Goal: Task Accomplishment & Management: Manage account settings

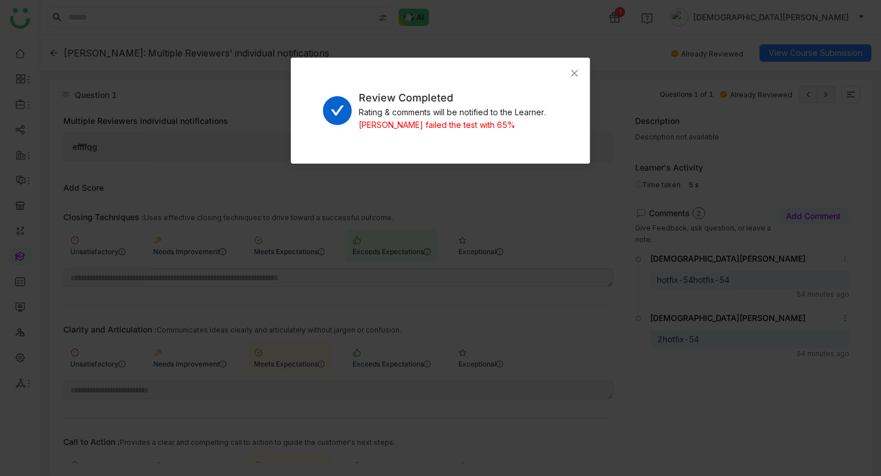
scroll to position [244, 0]
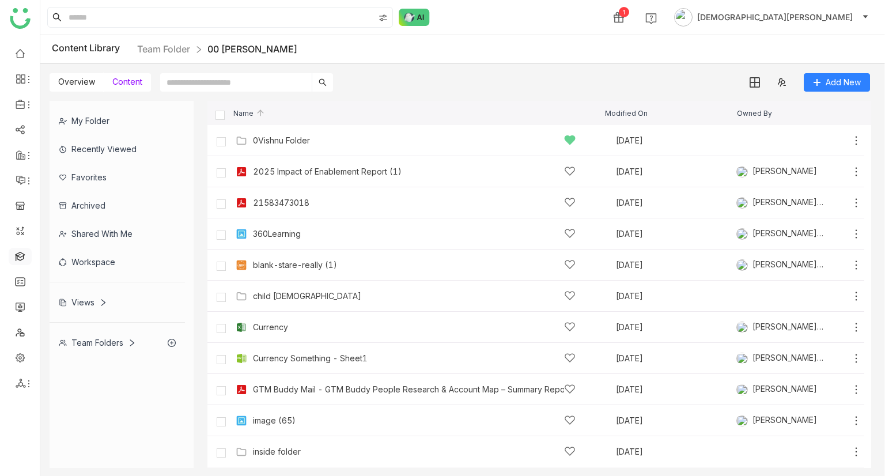
click at [21, 255] on link at bounding box center [20, 256] width 10 height 10
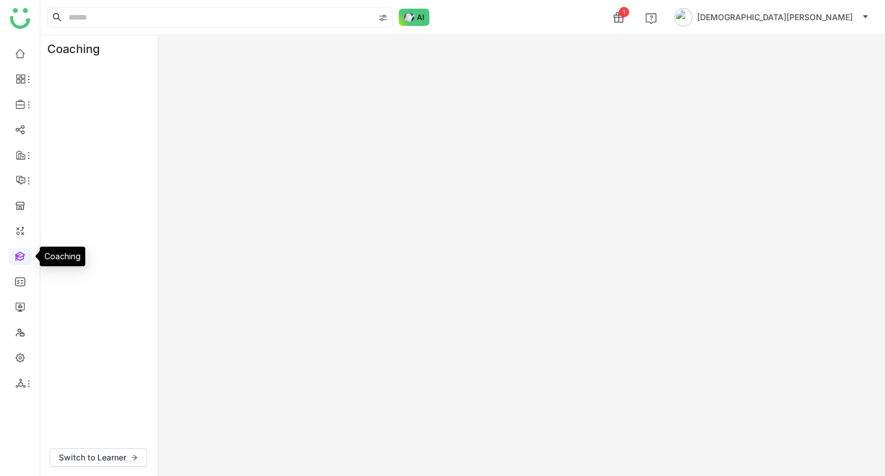
click at [21, 257] on link at bounding box center [20, 256] width 10 height 10
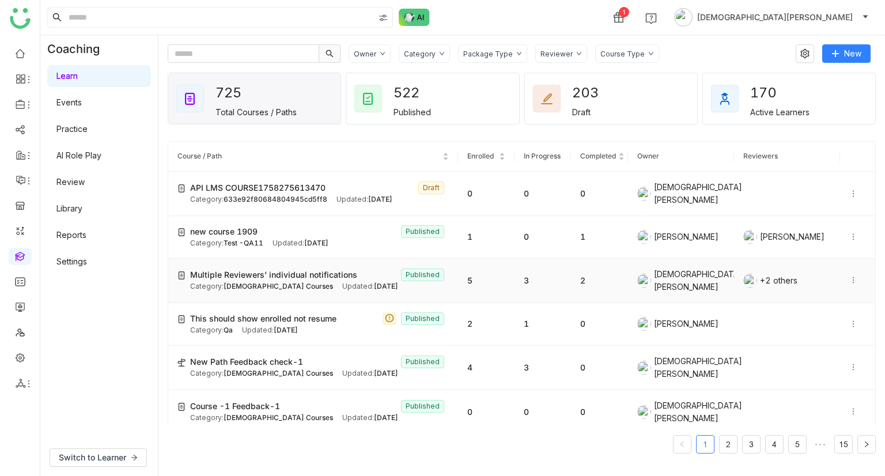
click at [270, 268] on span "Multiple Reviewers' individual notifications" at bounding box center [273, 274] width 167 height 13
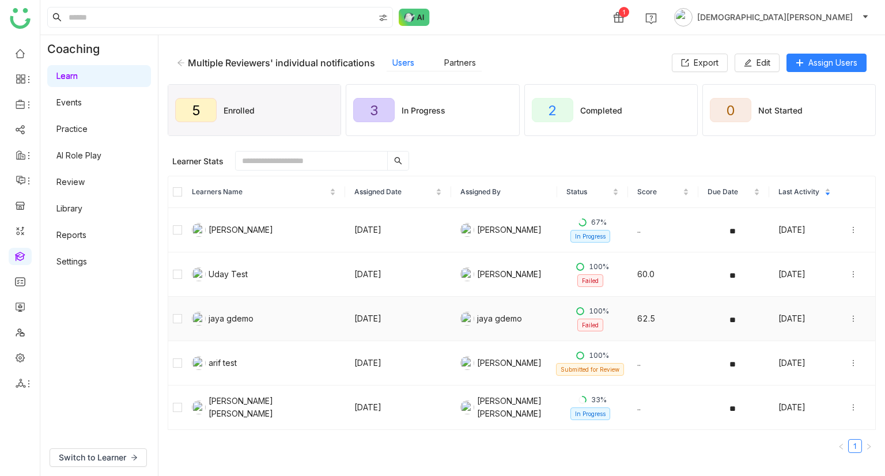
click at [853, 317] on icon at bounding box center [853, 318] width 1 height 6
click at [776, 255] on li "Unenroll" at bounding box center [795, 263] width 90 height 22
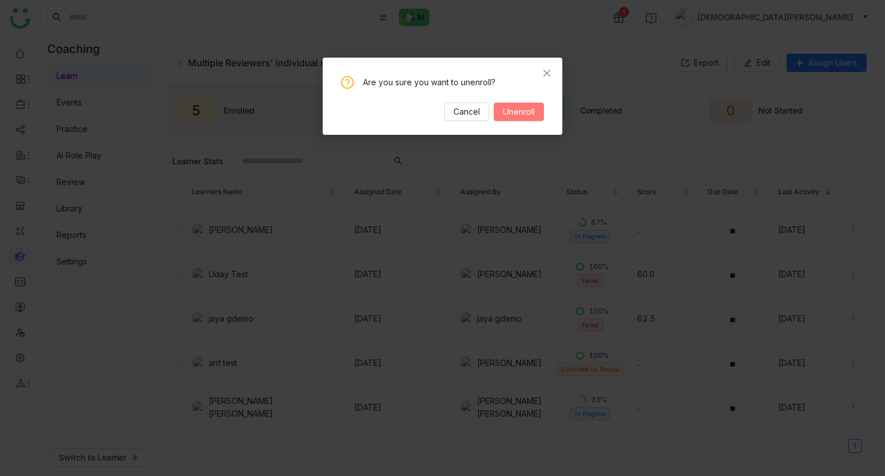
click at [507, 115] on span "Unenroll" at bounding box center [519, 111] width 32 height 13
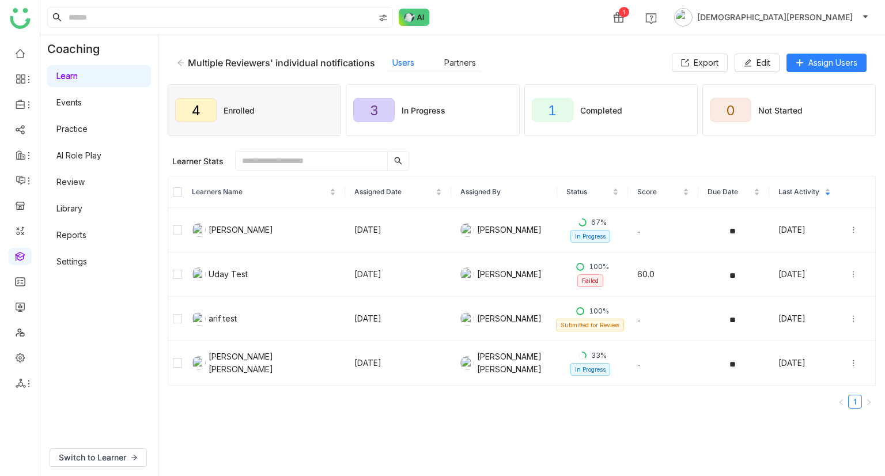
drag, startPoint x: 68, startPoint y: 185, endPoint x: 88, endPoint y: 185, distance: 19.6
click at [68, 185] on link "Review" at bounding box center [70, 182] width 28 height 10
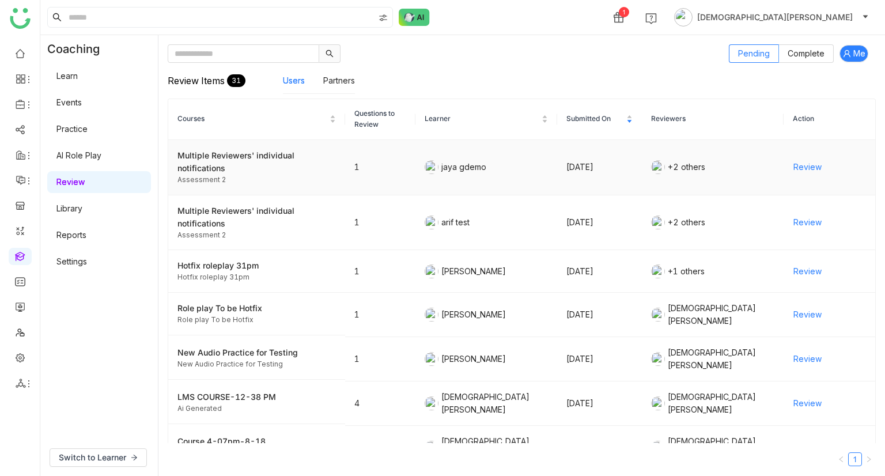
click at [802, 169] on span "Review" at bounding box center [807, 167] width 28 height 13
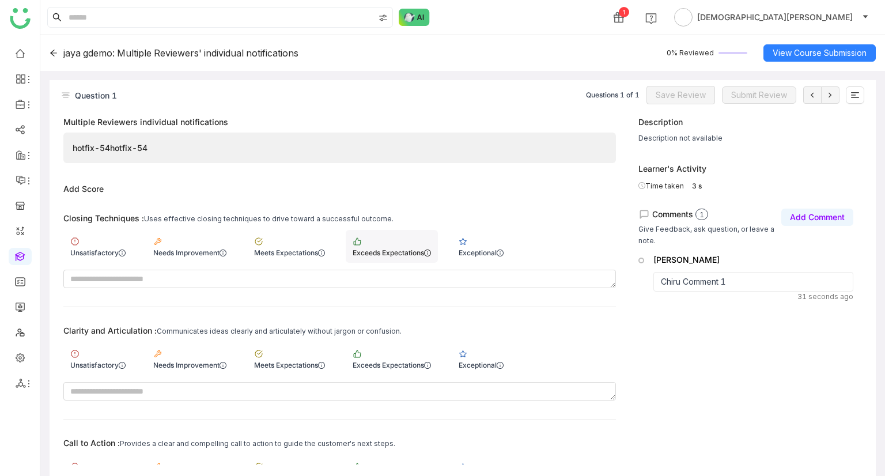
click at [382, 246] on div "Exceeds Expectations" at bounding box center [392, 246] width 92 height 33
click at [278, 363] on div "Meets Expectations" at bounding box center [289, 365] width 71 height 9
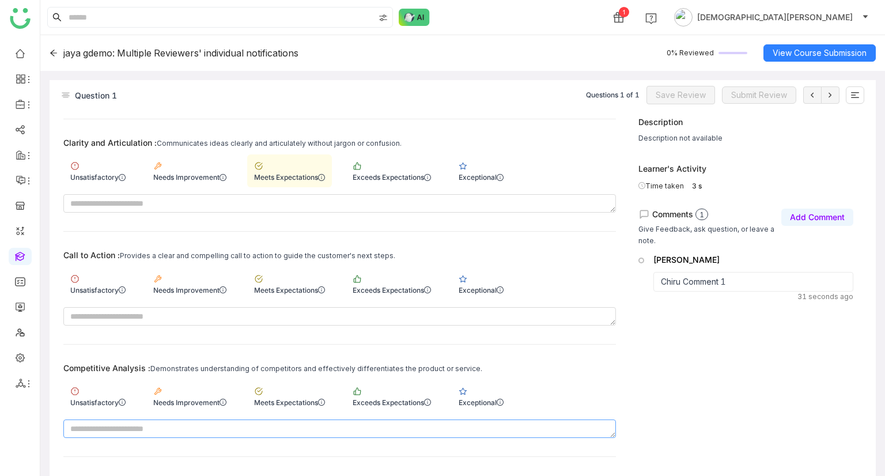
scroll to position [244, 0]
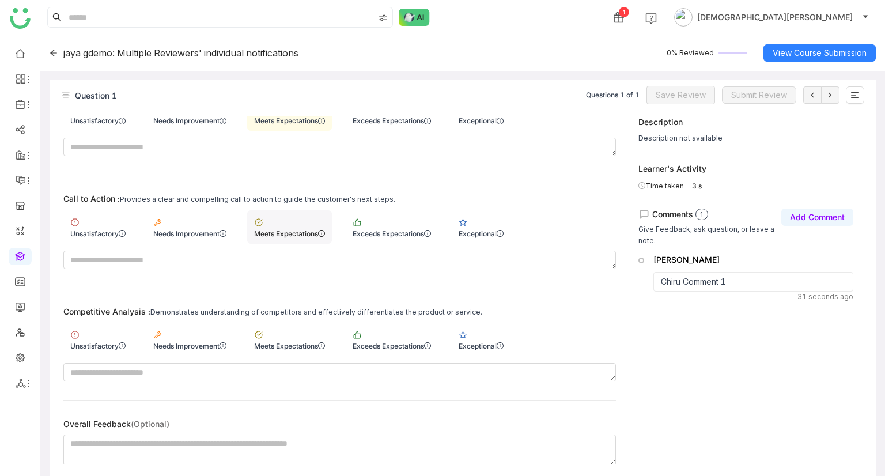
click at [284, 234] on div "Meets Expectations" at bounding box center [289, 233] width 71 height 9
click at [375, 233] on div "Exceeds Expectations" at bounding box center [392, 233] width 78 height 9
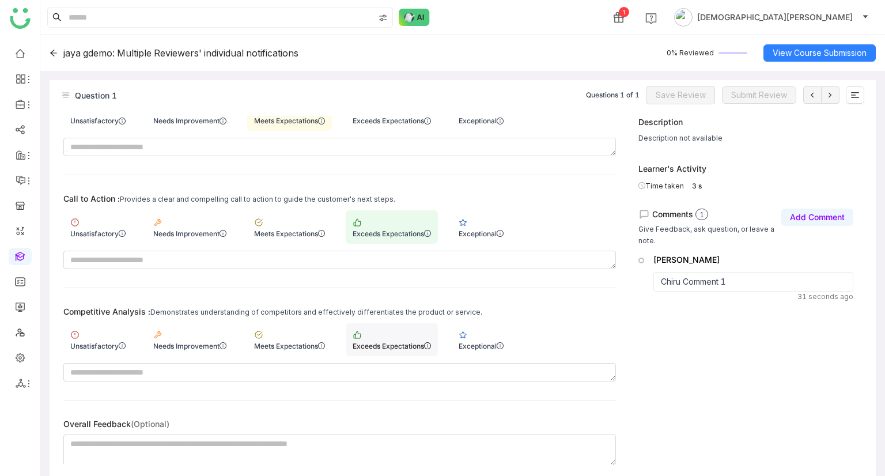
click at [356, 335] on div "Exceeds Expectations" at bounding box center [392, 339] width 92 height 33
click at [270, 346] on div "Meets Expectations" at bounding box center [289, 346] width 71 height 9
click at [130, 446] on textarea at bounding box center [339, 449] width 552 height 31
paste textarea "**********"
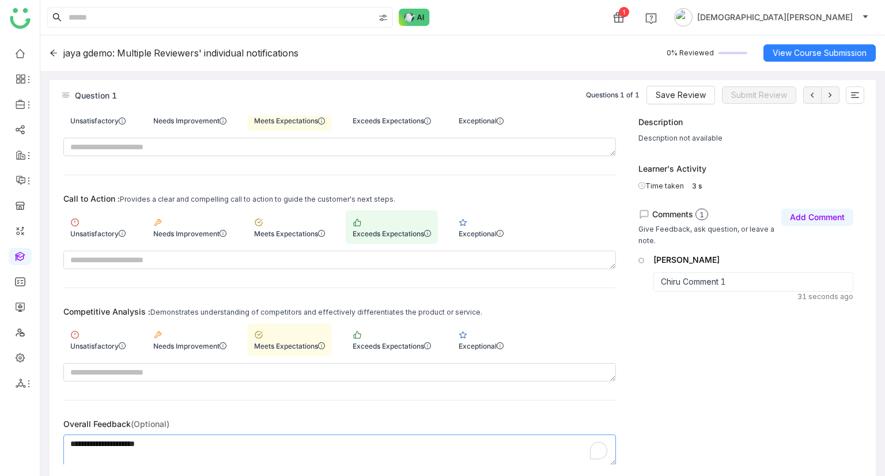
drag, startPoint x: 89, startPoint y: 442, endPoint x: 12, endPoint y: 440, distance: 77.8
click at [12, 440] on nz-layout "1 Vishnu Vardhan jaya gdemo: Multiple Reviewers' individual notifications 0% Re…" at bounding box center [442, 238] width 885 height 476
type textarea "**********"
click at [820, 224] on button "Add Comment" at bounding box center [817, 217] width 72 height 17
click at [689, 350] on div "To enrich screen reader interactions, please activate Accessibility in Grammarl…" at bounding box center [746, 350] width 214 height 35
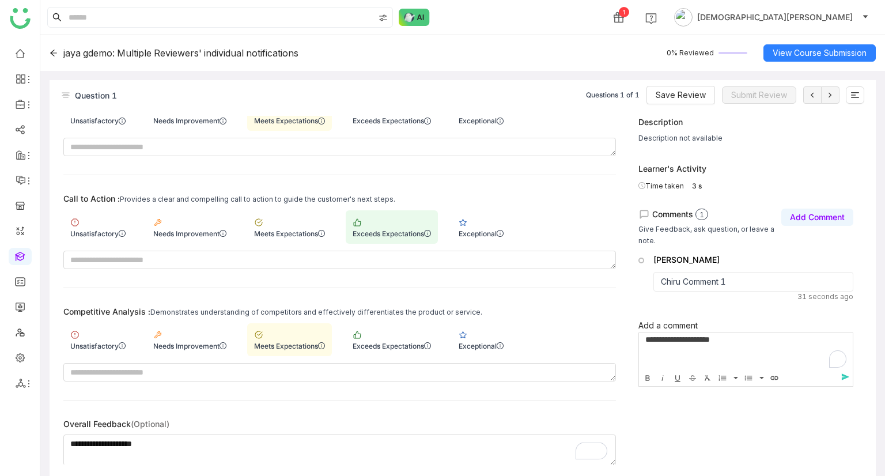
scroll to position [0, 3]
drag, startPoint x: 662, startPoint y: 339, endPoint x: 615, endPoint y: 342, distance: 47.3
click at [616, 343] on div "**********" at bounding box center [463, 297] width 826 height 362
click at [850, 374] on span "send" at bounding box center [847, 377] width 17 height 10
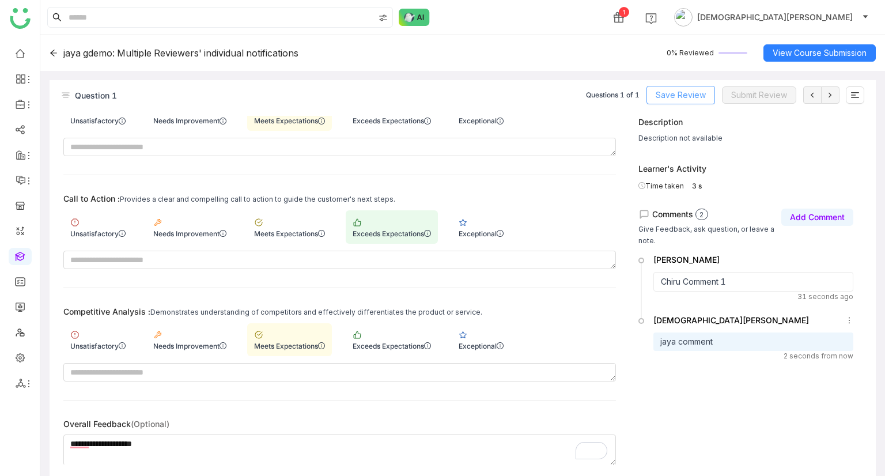
click at [684, 96] on span "Save Review" at bounding box center [681, 95] width 50 height 13
drag, startPoint x: 92, startPoint y: 441, endPoint x: 46, endPoint y: 448, distance: 46.1
click at [46, 448] on gtmb-review-course-content-assessment "jaya gdemo: Multiple Reviewers' individual notifications 100% Reviewed View Cou…" at bounding box center [462, 255] width 844 height 441
type textarea "**********"
click at [657, 100] on span "Save Review" at bounding box center [681, 95] width 50 height 13
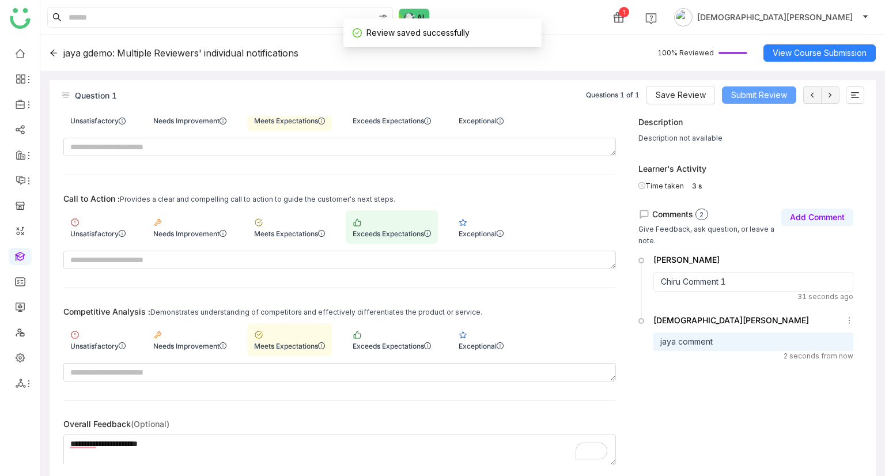
click at [759, 94] on span "Submit Review" at bounding box center [759, 95] width 56 height 13
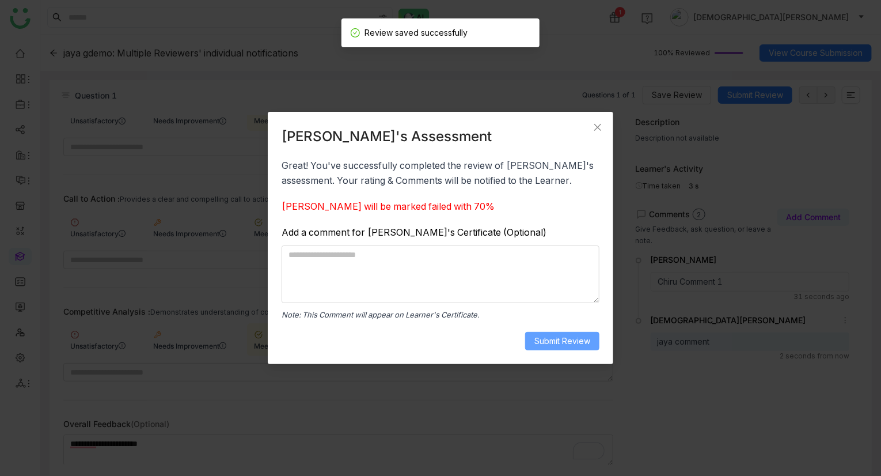
click at [567, 337] on span "Submit Review" at bounding box center [563, 341] width 56 height 13
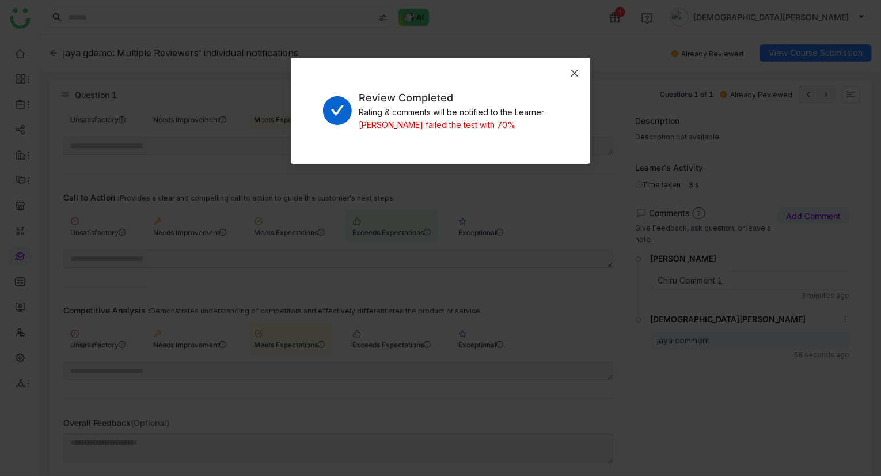
click at [579, 74] on span "Close" at bounding box center [574, 73] width 31 height 31
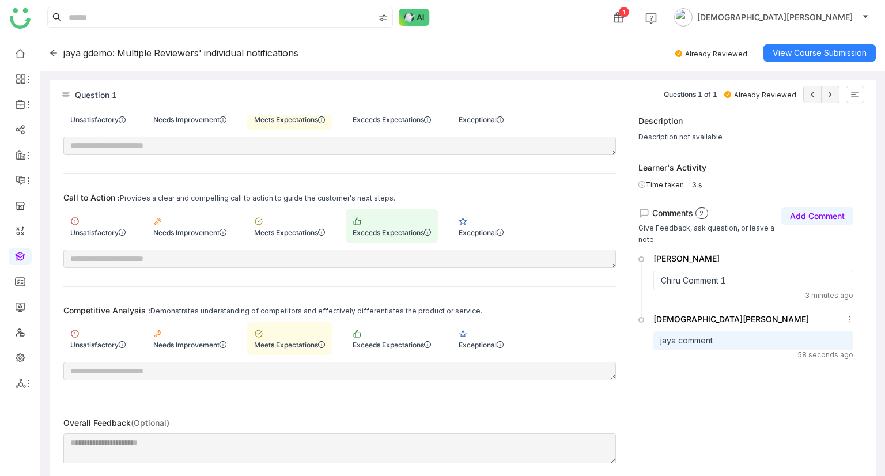
click at [50, 51] on icon at bounding box center [54, 53] width 8 height 8
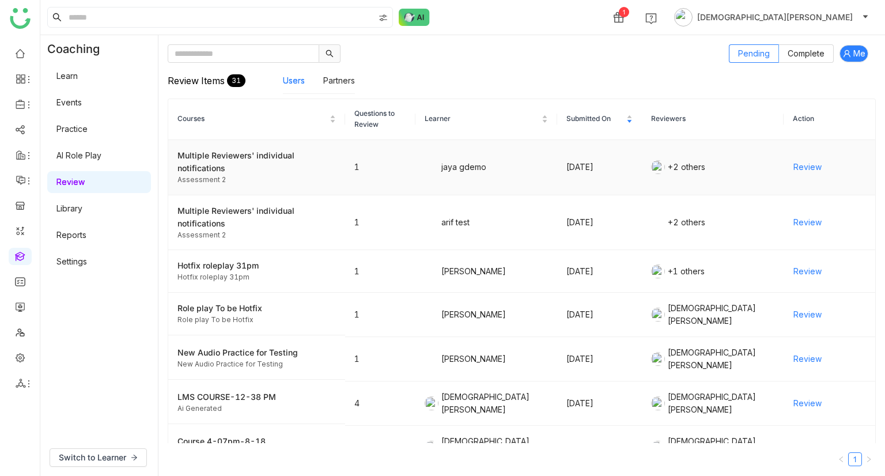
click at [793, 164] on span "Review" at bounding box center [807, 167] width 28 height 13
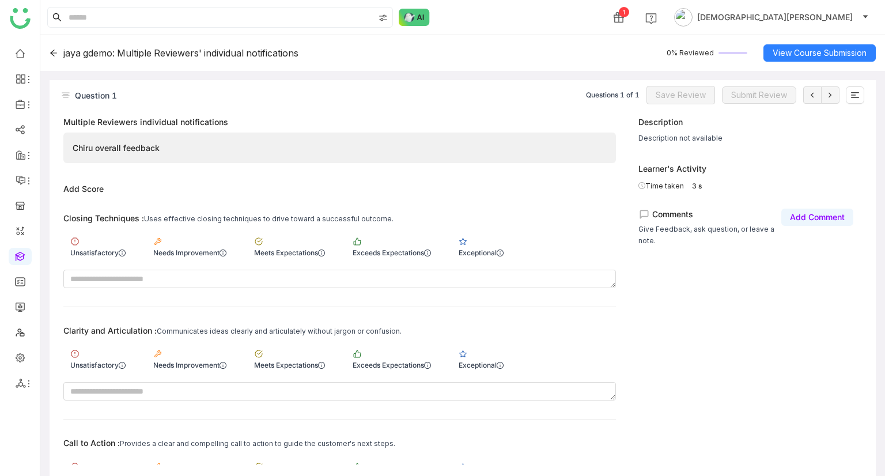
click at [527, 239] on div "Unsatisfactory Needs Improvement Meets Expectations Exceeds Expectations Except…" at bounding box center [339, 246] width 552 height 33
click at [495, 249] on div "Exceptional" at bounding box center [481, 252] width 45 height 9
click at [493, 383] on textarea at bounding box center [339, 391] width 552 height 18
drag, startPoint x: 491, startPoint y: 362, endPoint x: 503, endPoint y: 344, distance: 22.0
click at [490, 361] on div "Exceptional" at bounding box center [481, 365] width 45 height 9
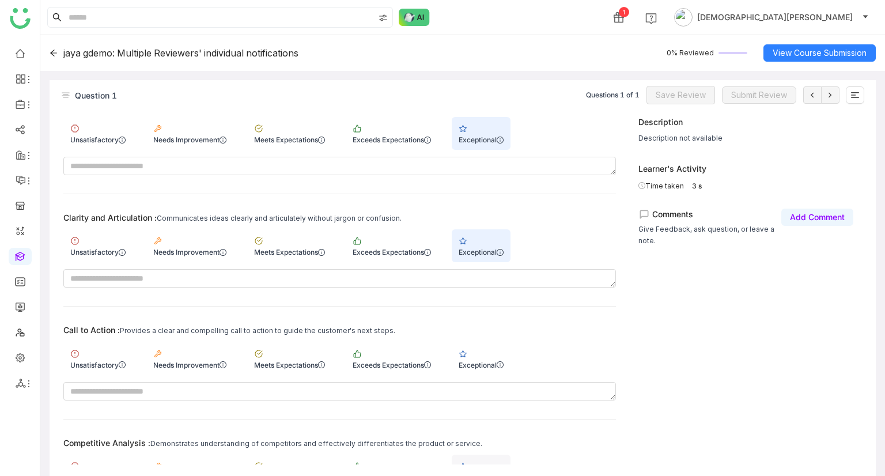
scroll to position [244, 0]
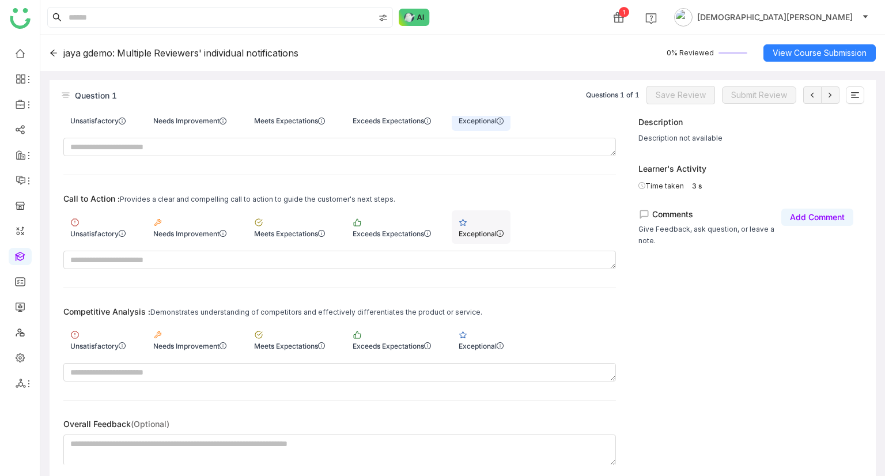
click at [498, 210] on div "Exceptional" at bounding box center [481, 226] width 59 height 33
click at [493, 323] on div "Exceptional" at bounding box center [481, 339] width 59 height 33
click at [672, 90] on span "Save Review" at bounding box center [681, 95] width 50 height 13
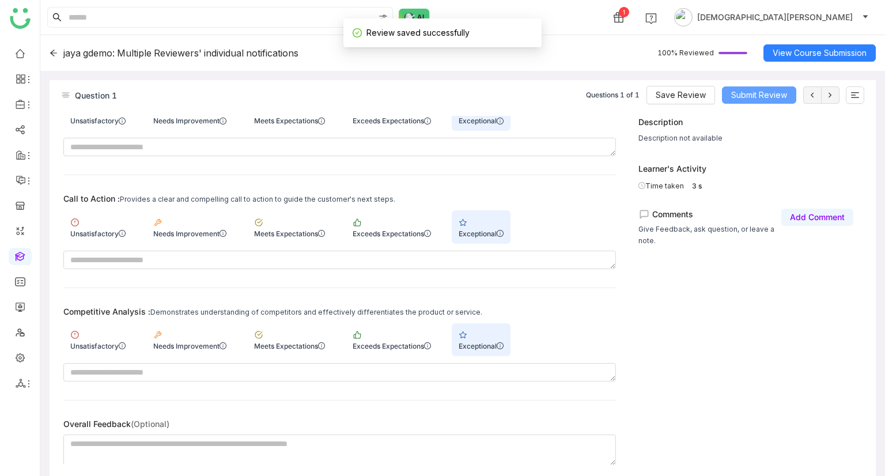
click at [743, 93] on span "Submit Review" at bounding box center [759, 95] width 56 height 13
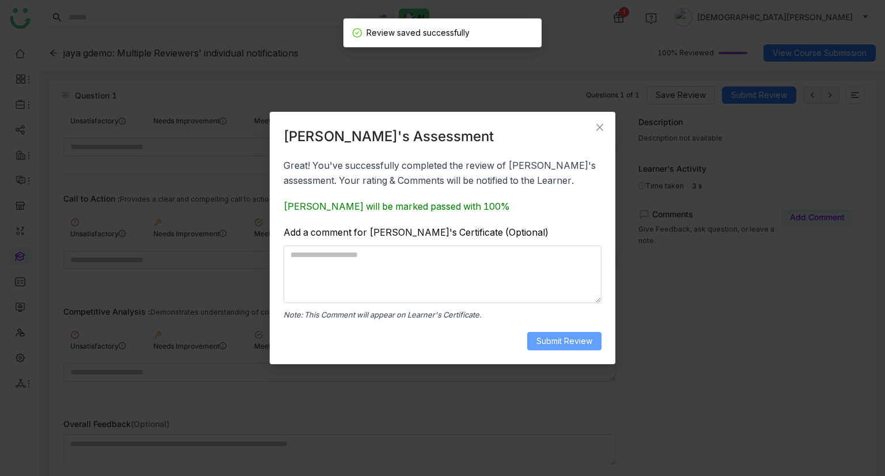
click at [546, 338] on span "Submit Review" at bounding box center [564, 341] width 56 height 13
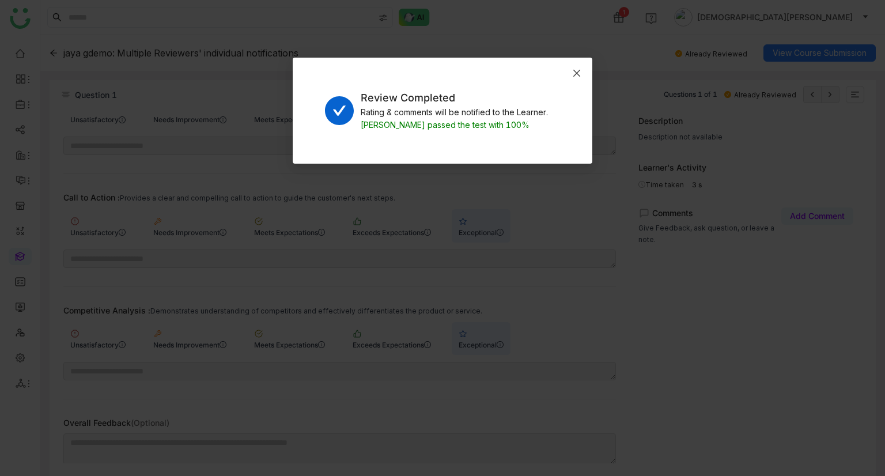
click at [566, 73] on span "Close" at bounding box center [576, 73] width 31 height 31
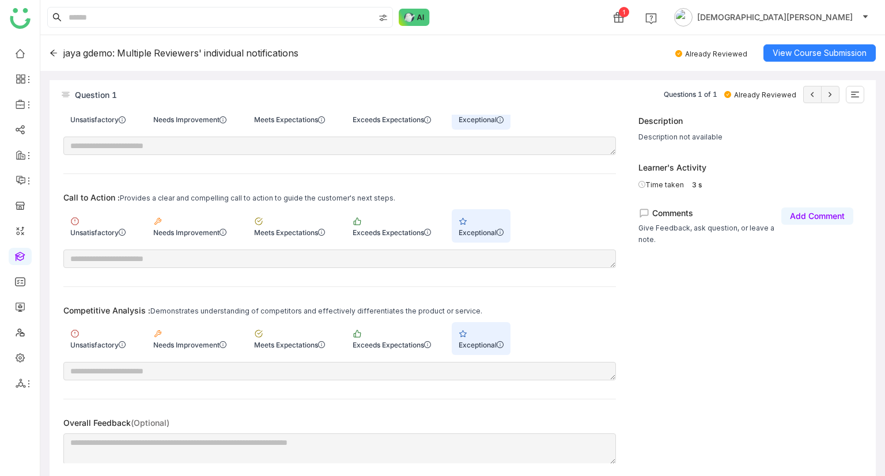
click at [25, 251] on link at bounding box center [20, 256] width 10 height 10
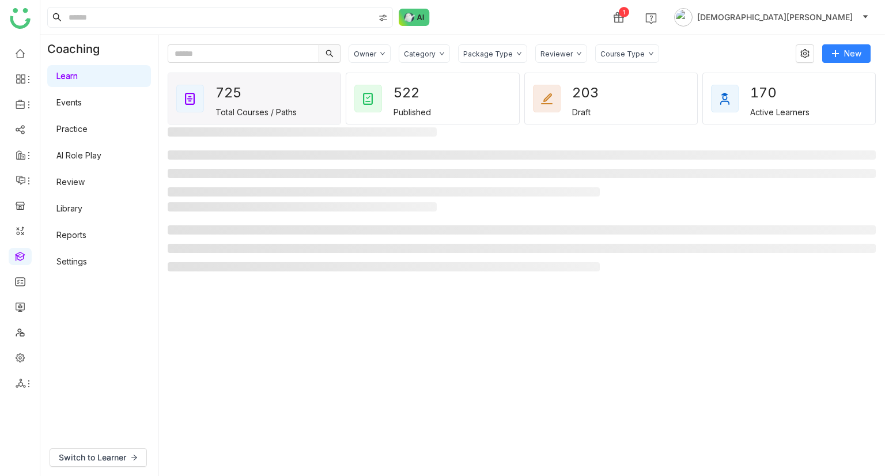
click at [92, 150] on link "AI Role Play" at bounding box center [78, 155] width 45 height 10
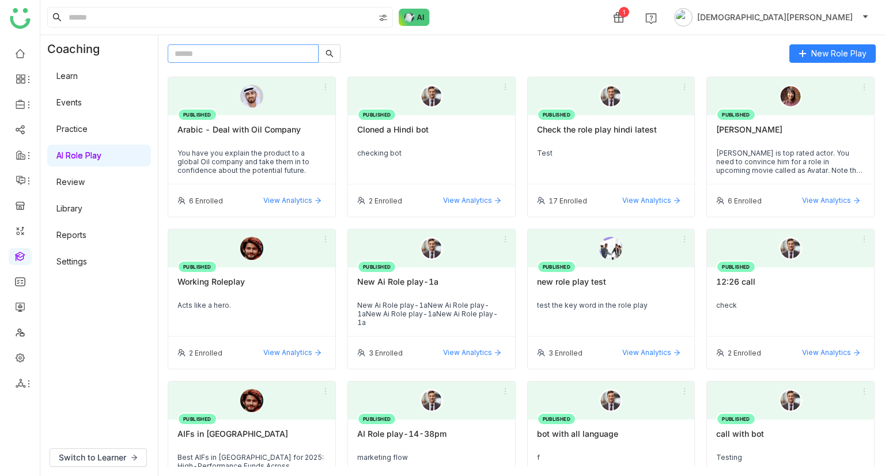
click at [237, 52] on input "text" at bounding box center [243, 53] width 151 height 18
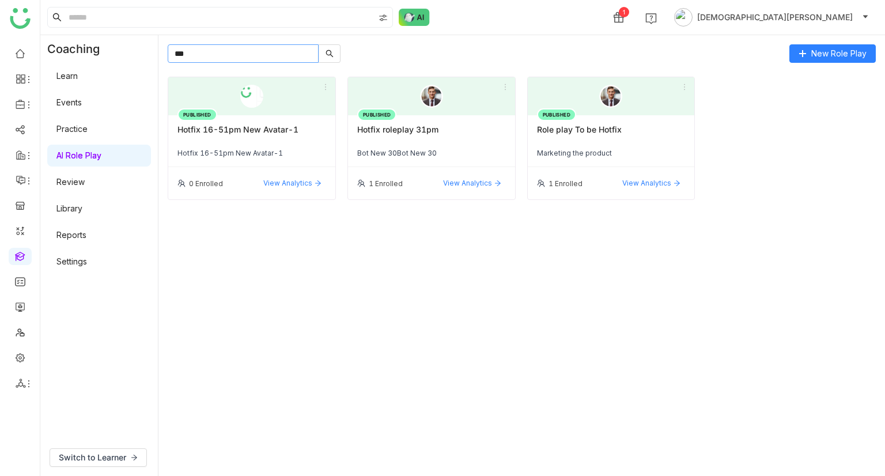
type input "***"
click at [262, 121] on div "PUBLISHED Hotfix 16-51pm New Avatar-1 Hotfix 16-51pm New Avatar-1" at bounding box center [251, 141] width 167 height 52
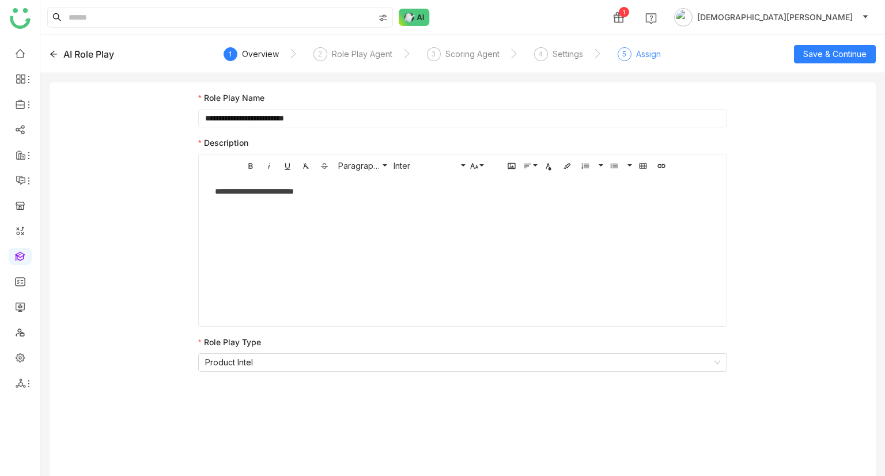
click at [632, 53] on div "5 Assign" at bounding box center [639, 57] width 43 height 21
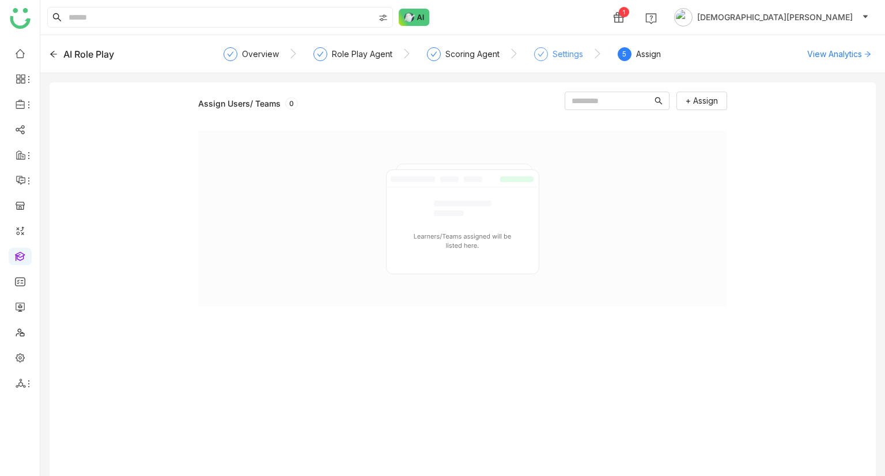
click at [569, 59] on div "Settings" at bounding box center [567, 54] width 31 height 14
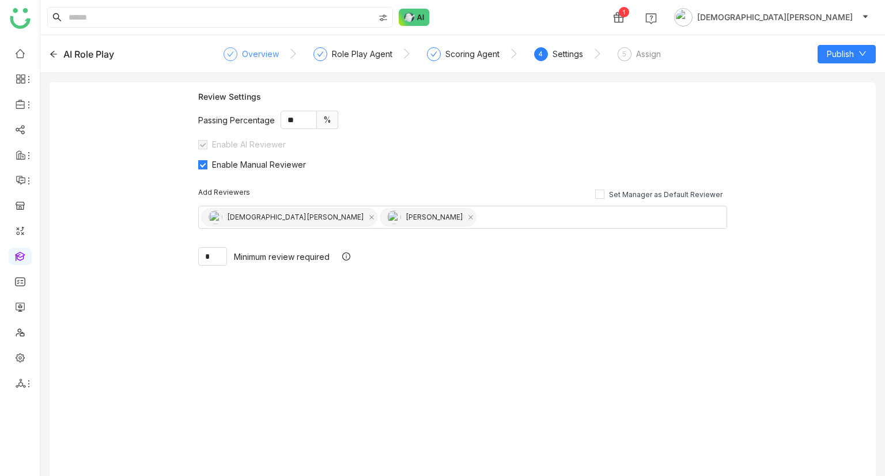
click at [269, 55] on div "Overview" at bounding box center [260, 54] width 37 height 14
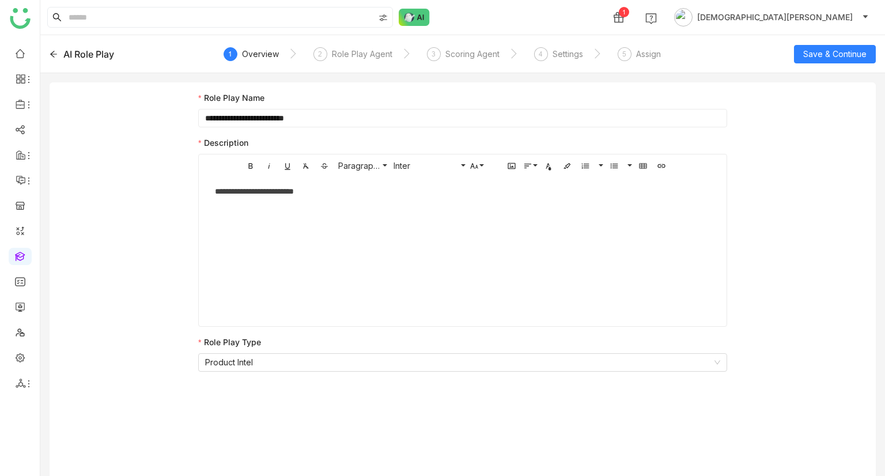
click at [292, 116] on input "**********" at bounding box center [462, 118] width 529 height 18
click at [83, 55] on div "AI Role Play" at bounding box center [88, 54] width 51 height 14
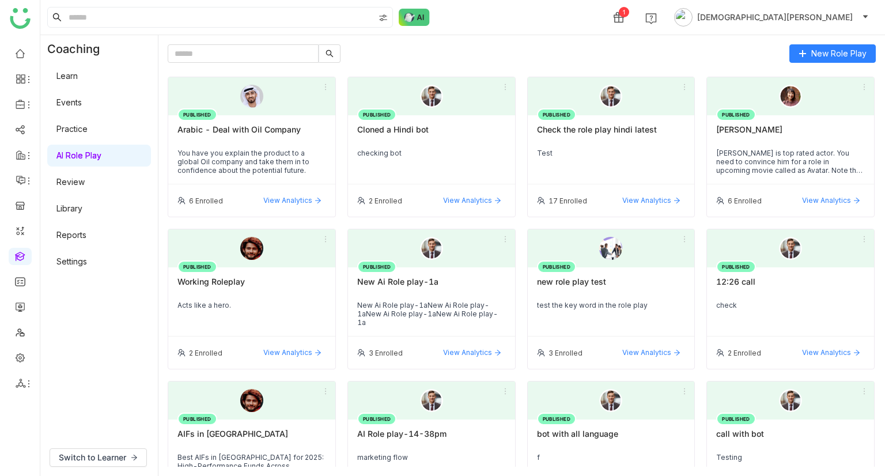
click at [81, 185] on link "Review" at bounding box center [70, 182] width 28 height 10
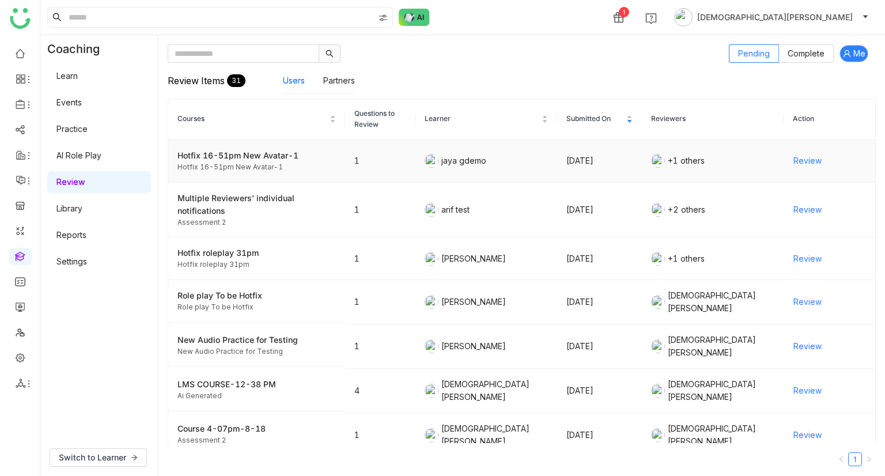
click at [793, 159] on span "Review" at bounding box center [807, 160] width 28 height 13
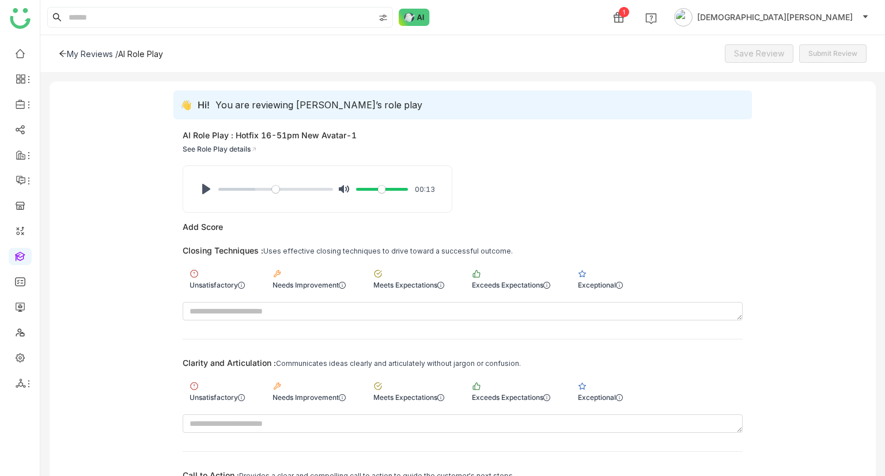
click at [461, 274] on div "Unsatisfactory Needs Improvement Meets Expectations Exceeds Expectations Except…" at bounding box center [463, 278] width 560 height 33
click at [432, 278] on div "Meets Expectations" at bounding box center [408, 278] width 85 height 33
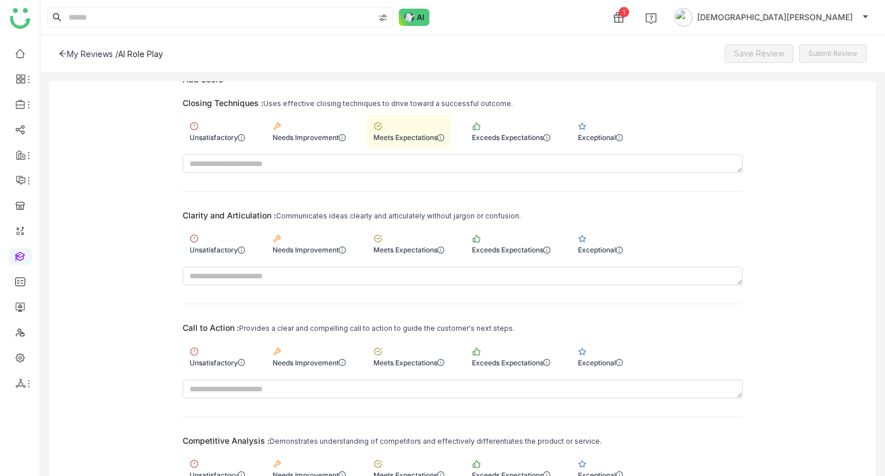
scroll to position [274, 0]
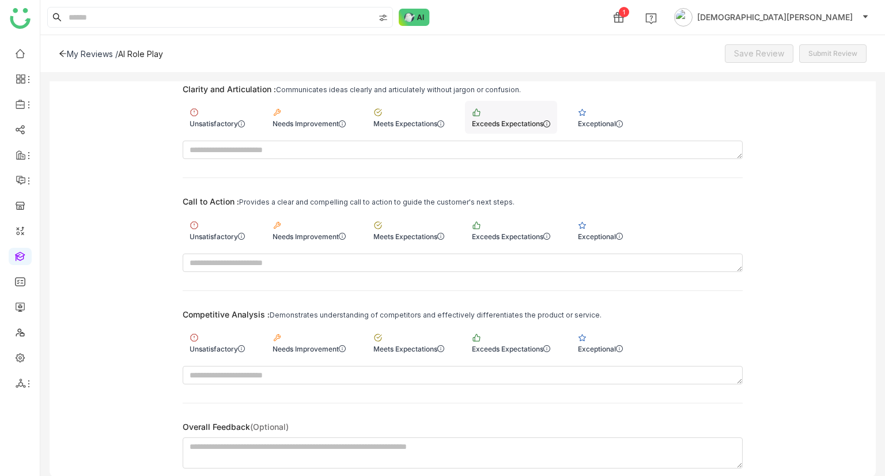
click at [527, 108] on div "Exceeds Expectations" at bounding box center [511, 117] width 92 height 33
click at [523, 222] on div "Exceeds Expectations" at bounding box center [511, 229] width 92 height 33
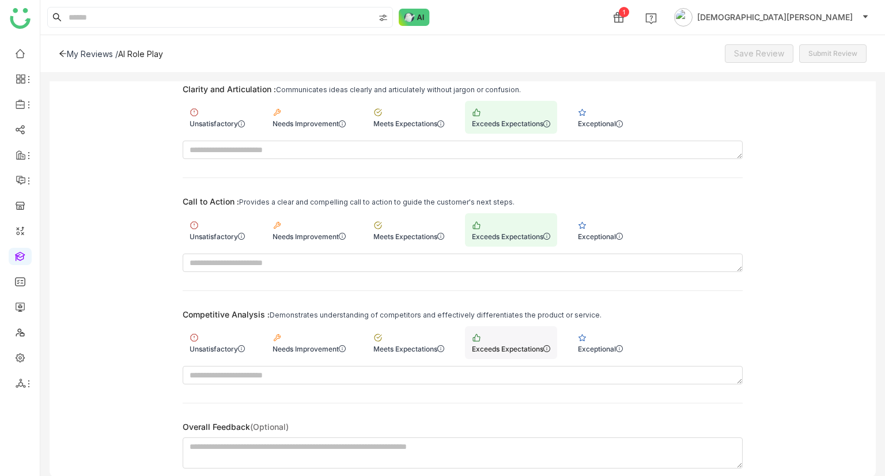
click at [493, 326] on div "Exceeds Expectations" at bounding box center [511, 342] width 92 height 33
click at [749, 48] on span "Save Review" at bounding box center [759, 53] width 50 height 13
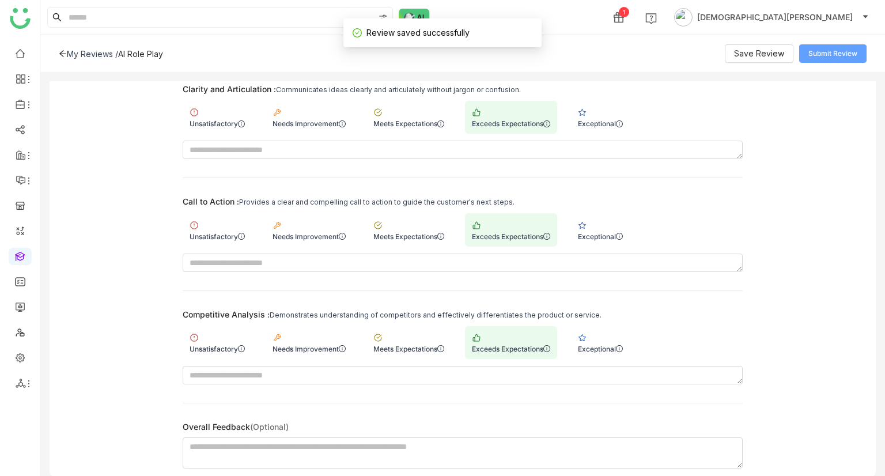
click at [829, 45] on button "Submit Review" at bounding box center [832, 53] width 67 height 18
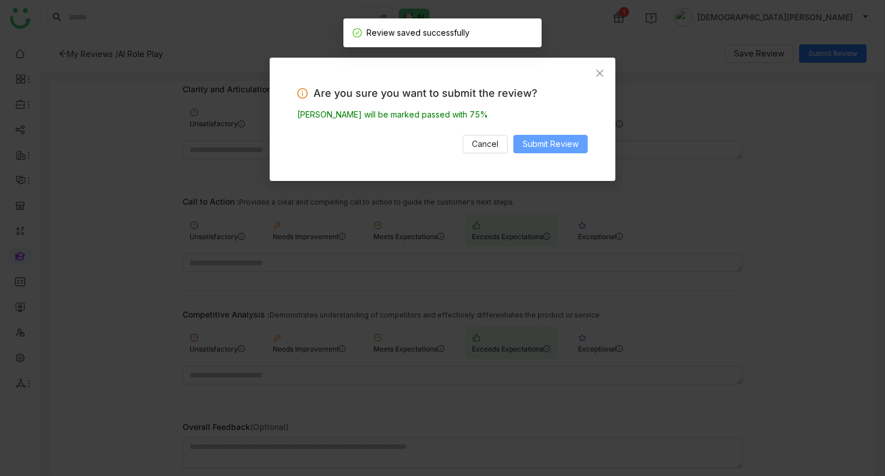
click at [559, 141] on span "Submit Review" at bounding box center [550, 144] width 56 height 13
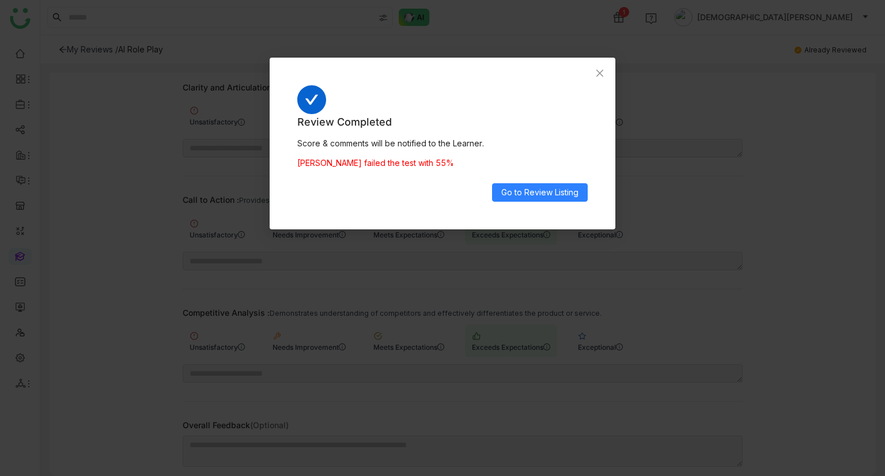
scroll to position [265, 0]
drag, startPoint x: 473, startPoint y: 157, endPoint x: 294, endPoint y: 159, distance: 179.2
click at [294, 159] on div "Review Completed Score & comments will be notified to the Learner. [PERSON_NAME…" at bounding box center [443, 144] width 346 height 172
click at [418, 164] on div "[PERSON_NAME] failed the test with 55%" at bounding box center [442, 163] width 290 height 13
drag, startPoint x: 435, startPoint y: 160, endPoint x: 295, endPoint y: 161, distance: 140.6
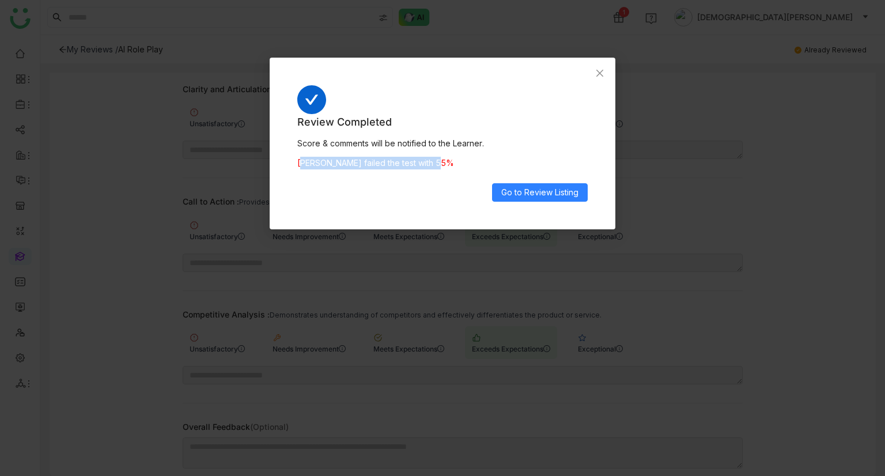
click at [295, 161] on div "Review Completed Score & comments will be notified to the Learner. [PERSON_NAME…" at bounding box center [443, 144] width 346 height 172
click at [453, 152] on div "Review Completed Score & comments will be notified to the Learner. [PERSON_NAME…" at bounding box center [442, 158] width 290 height 88
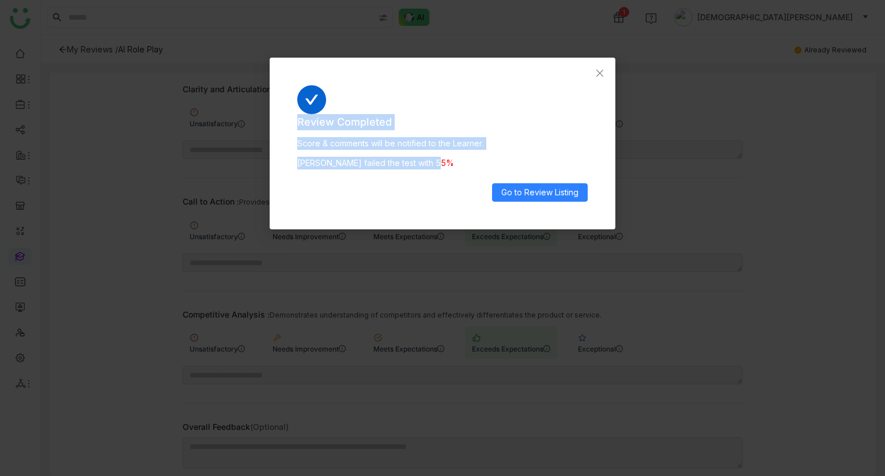
drag, startPoint x: 441, startPoint y: 160, endPoint x: 295, endPoint y: 109, distance: 154.7
click at [295, 109] on div "Review Completed Score & comments will be notified to the Learner. [PERSON_NAME…" at bounding box center [443, 144] width 346 height 172
click at [601, 73] on icon "Close" at bounding box center [599, 73] width 9 height 9
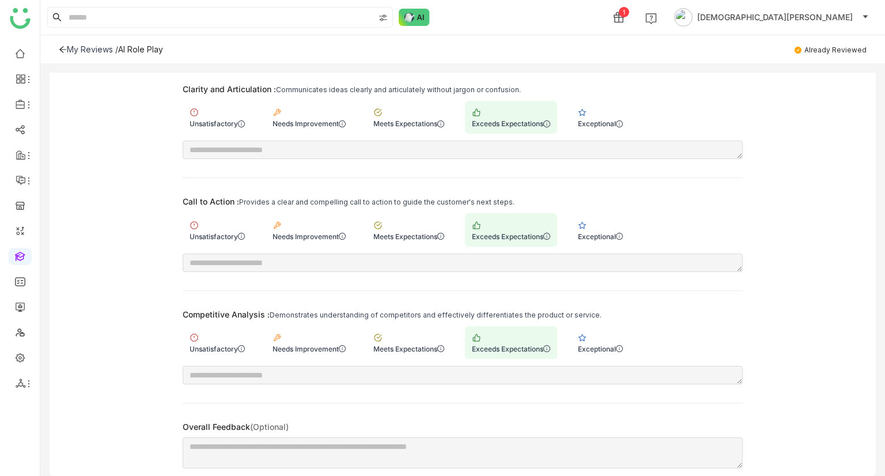
click at [62, 49] on icon at bounding box center [63, 50] width 8 height 8
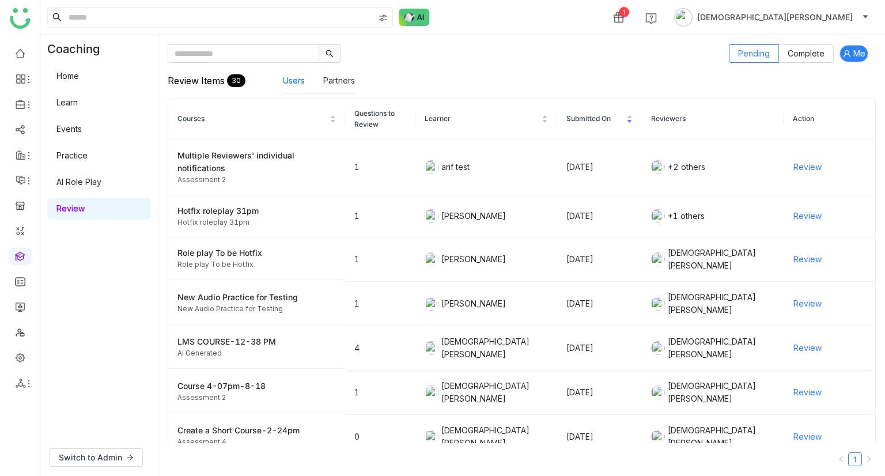
click at [101, 186] on link "AI Role Play" at bounding box center [78, 182] width 45 height 10
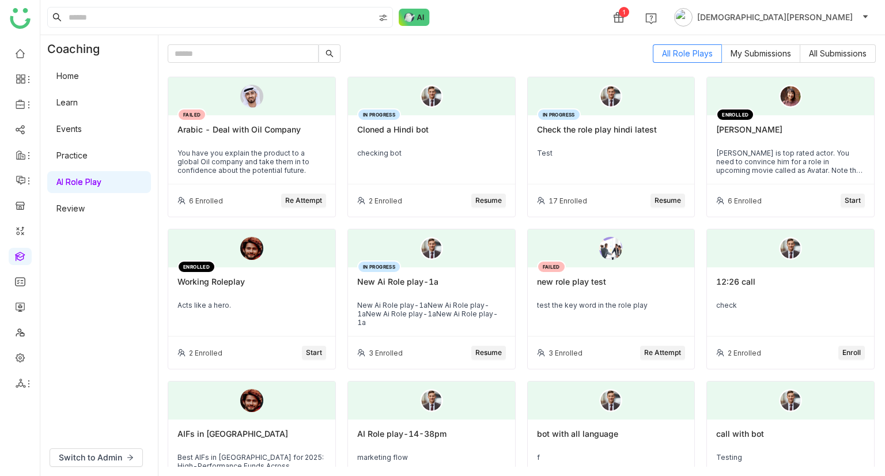
click at [305, 201] on span "Re Attempt" at bounding box center [303, 200] width 37 height 11
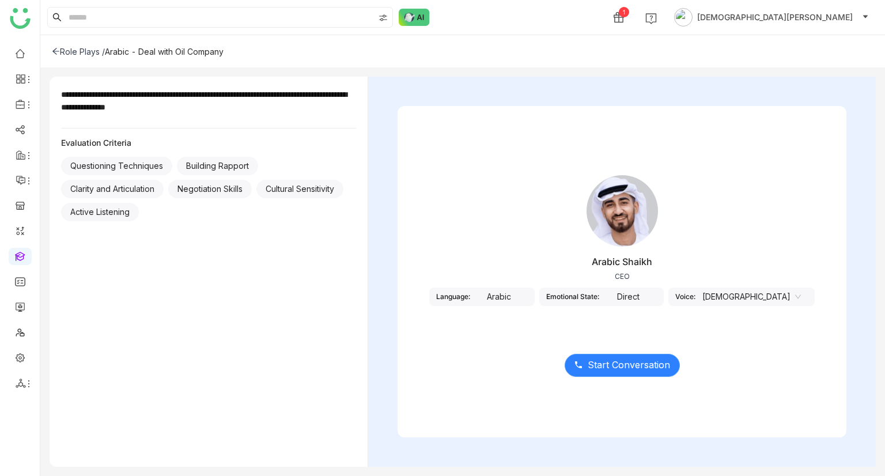
click at [618, 361] on span "Start Conversation" at bounding box center [629, 365] width 82 height 14
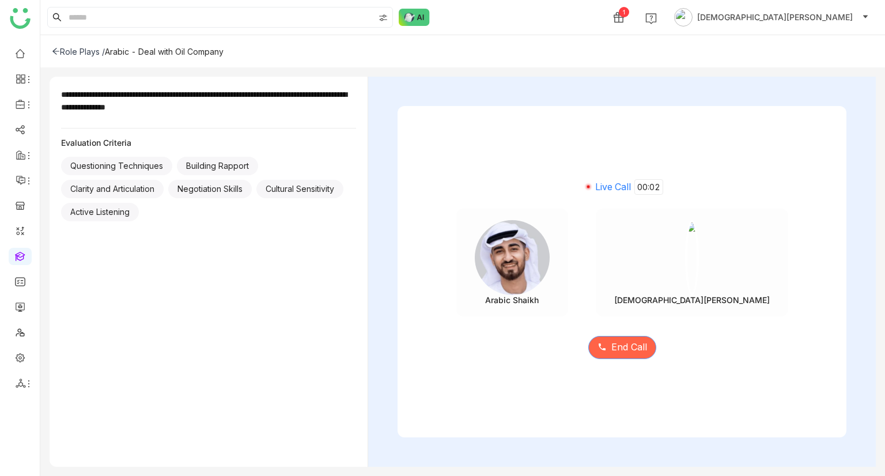
click at [622, 346] on span "End Call" at bounding box center [629, 347] width 36 height 14
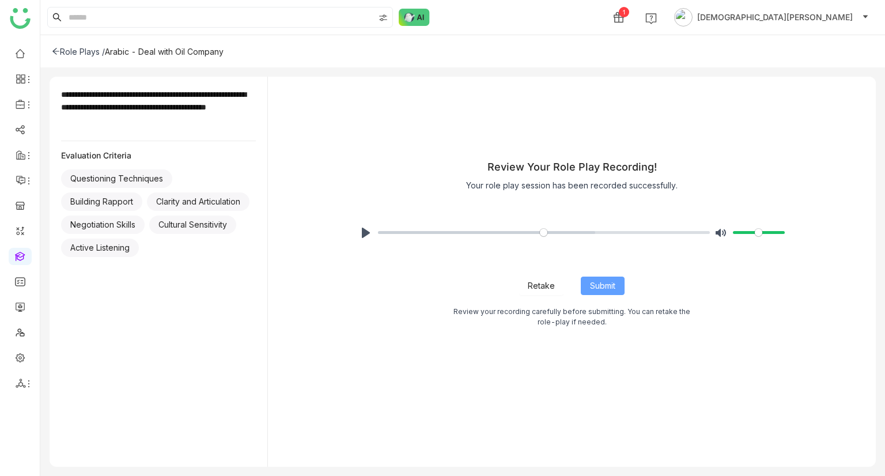
click at [597, 282] on span "Submit" at bounding box center [602, 285] width 25 height 13
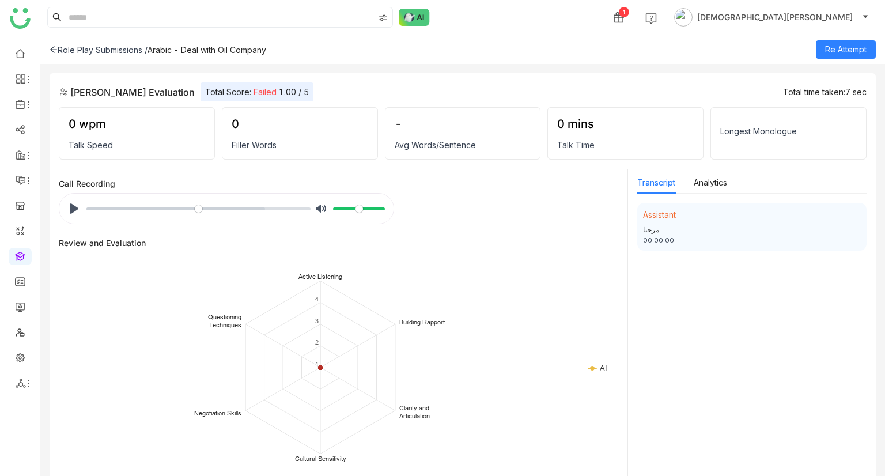
click at [56, 46] on icon at bounding box center [54, 50] width 8 height 8
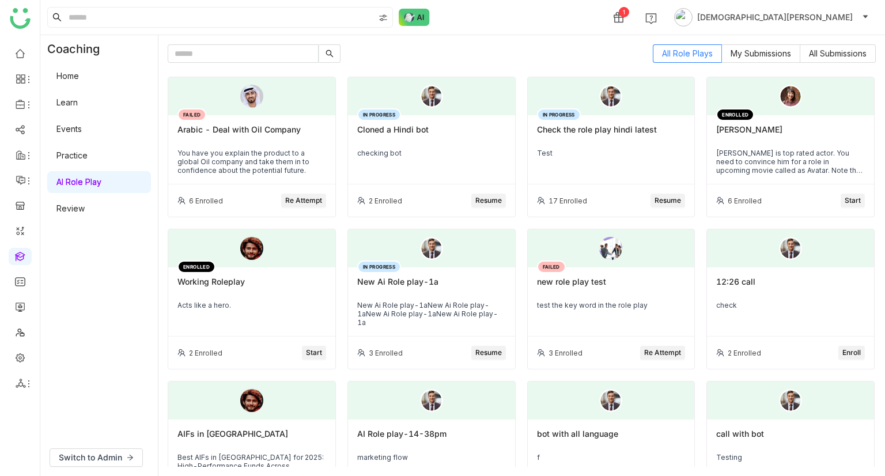
click at [89, 468] on div "Switch to Admin" at bounding box center [99, 457] width 118 height 37
click at [89, 446] on div "Switch to Admin" at bounding box center [99, 457] width 118 height 37
drag, startPoint x: 105, startPoint y: 457, endPoint x: 111, endPoint y: 445, distance: 12.6
click at [105, 457] on span "Switch to Admin" at bounding box center [90, 457] width 63 height 13
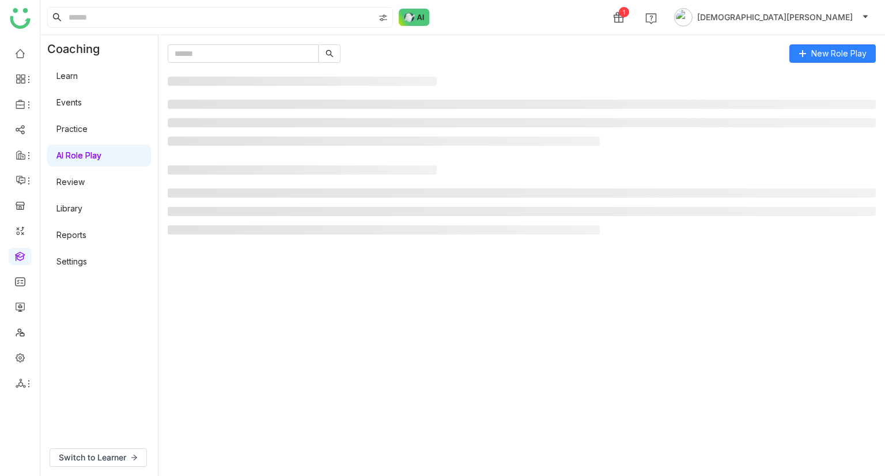
click at [84, 261] on link "Settings" at bounding box center [71, 261] width 31 height 10
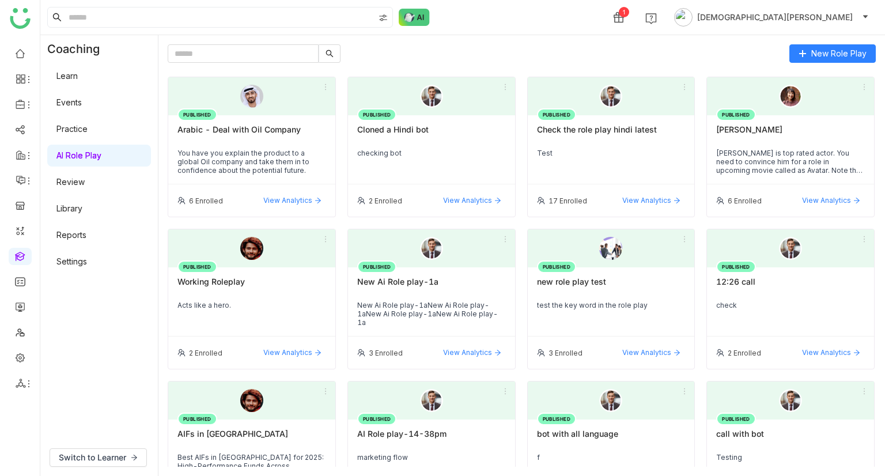
click at [65, 260] on link "Settings" at bounding box center [71, 261] width 31 height 10
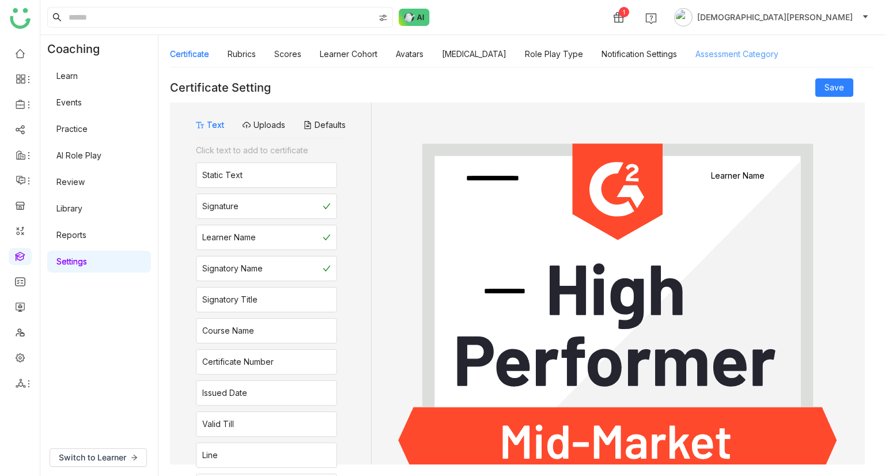
click at [733, 54] on link "Assessment Category" at bounding box center [736, 54] width 83 height 10
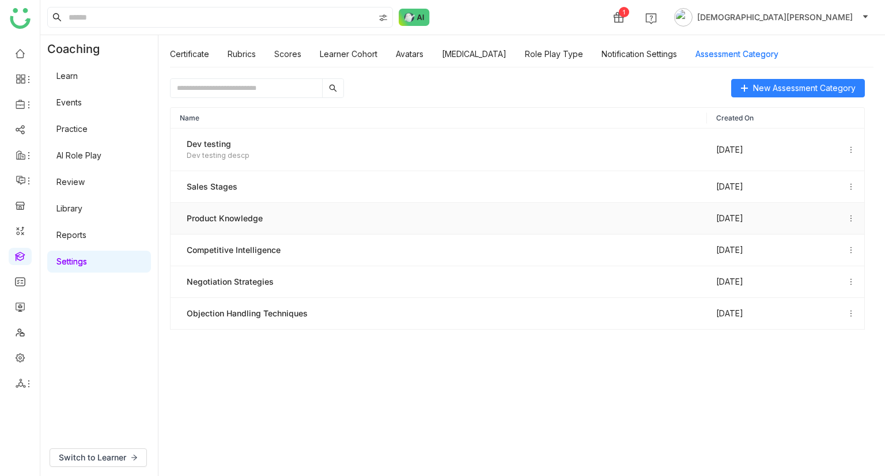
click at [242, 203] on td "Product Knowledge" at bounding box center [439, 219] width 536 height 32
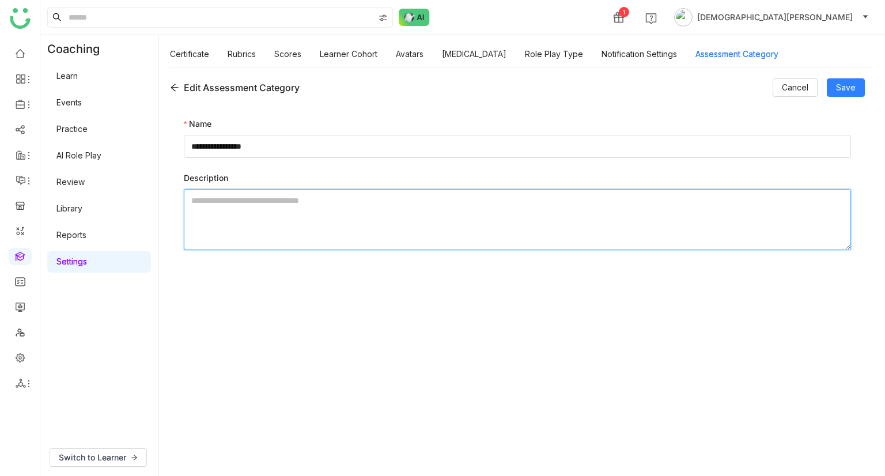
click at [236, 222] on textarea at bounding box center [517, 219] width 667 height 61
paste textarea "**********"
type textarea "**********"
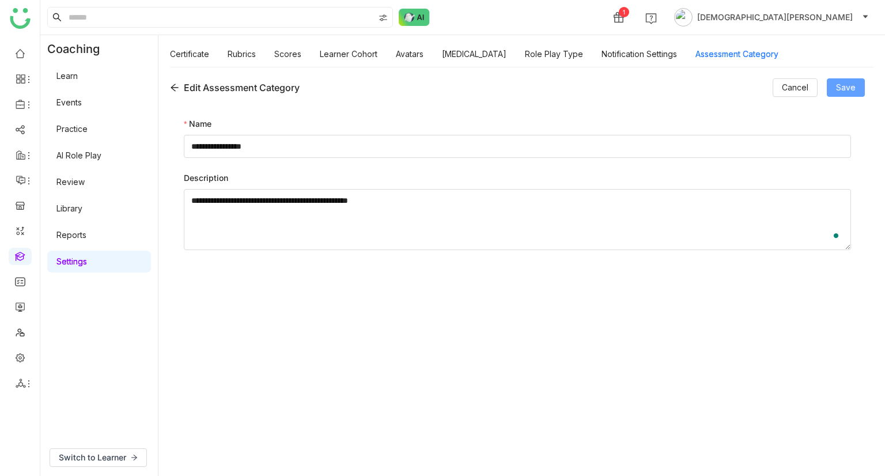
click at [854, 93] on span "Save" at bounding box center [846, 87] width 20 height 13
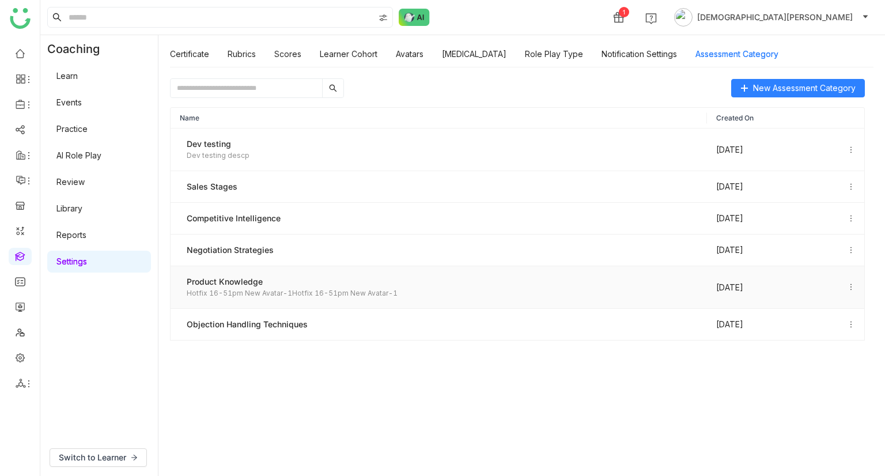
click at [221, 293] on span "Hotfix 16-51pm New Avatar-1Hotfix 16-51pm New Avatar-1" at bounding box center [292, 293] width 211 height 11
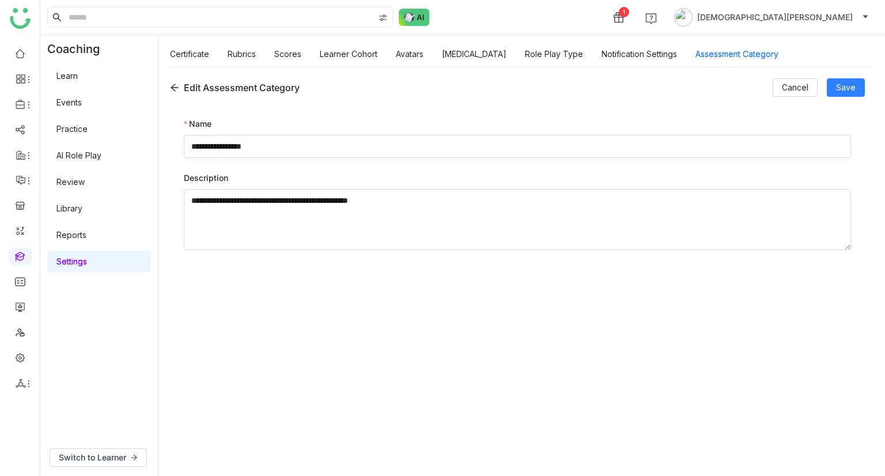
click at [171, 84] on icon at bounding box center [174, 87] width 9 height 9
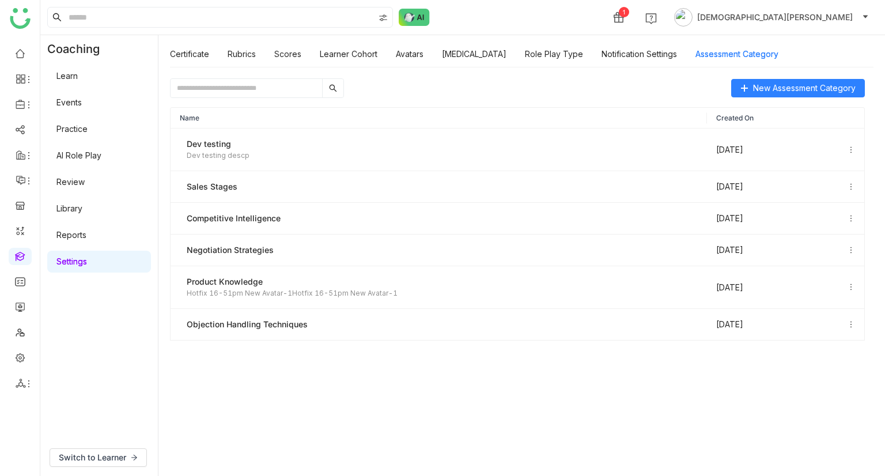
click at [18, 258] on link at bounding box center [20, 256] width 10 height 10
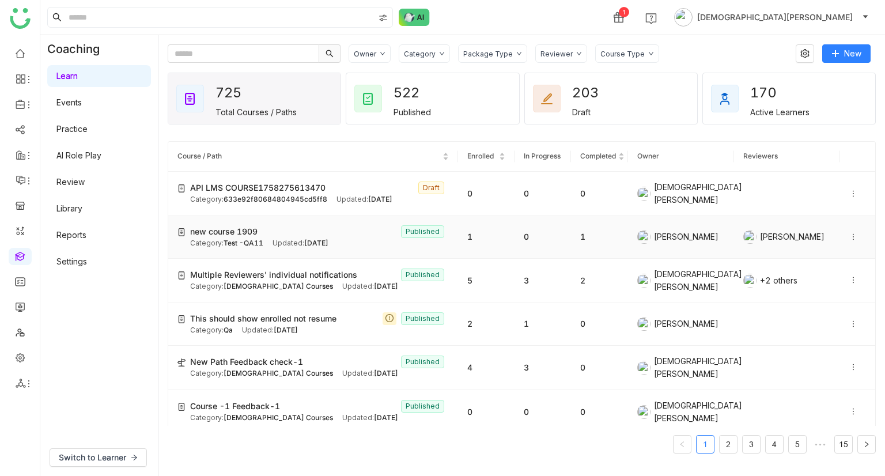
click at [241, 252] on td "new course 1909 Published Category: Test -QA11 Updated: [DATE]" at bounding box center [313, 237] width 290 height 43
click at [241, 240] on span "Test -QA11" at bounding box center [244, 242] width 40 height 9
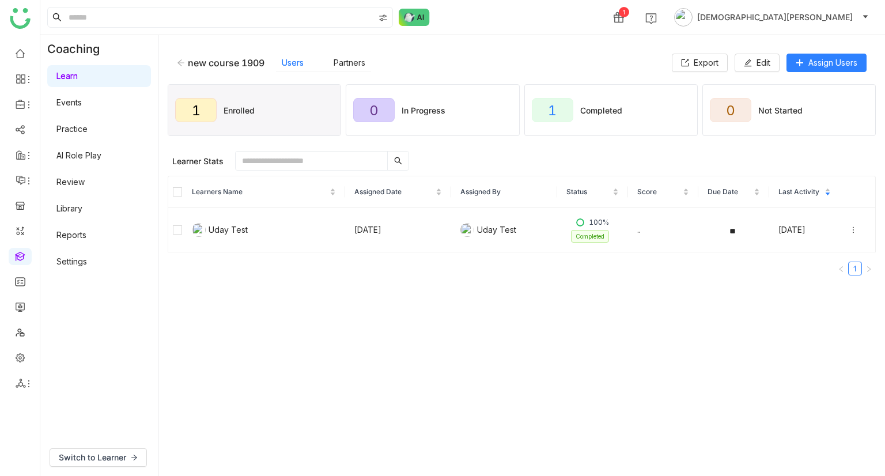
click at [817, 81] on div "1 Enrolled 0 In Progress 1 Completed 0 Not Started" at bounding box center [522, 110] width 708 height 58
click at [814, 65] on span "Assign Users" at bounding box center [832, 62] width 49 height 13
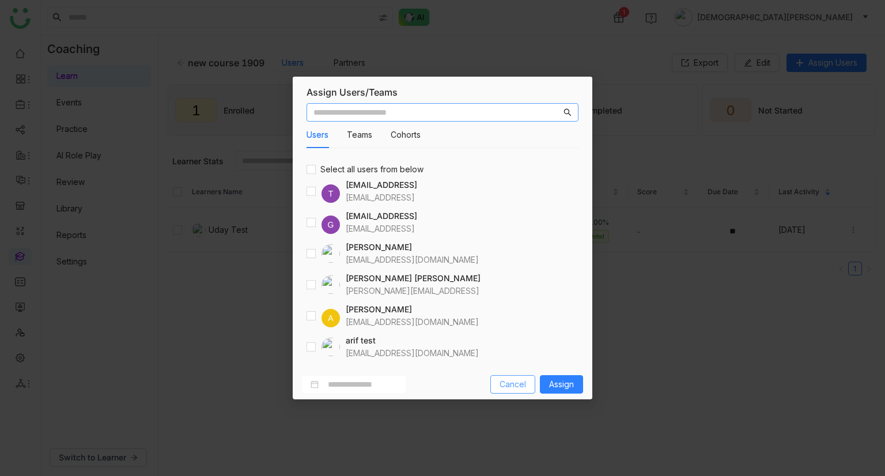
click at [514, 379] on span "Cancel" at bounding box center [512, 384] width 26 height 13
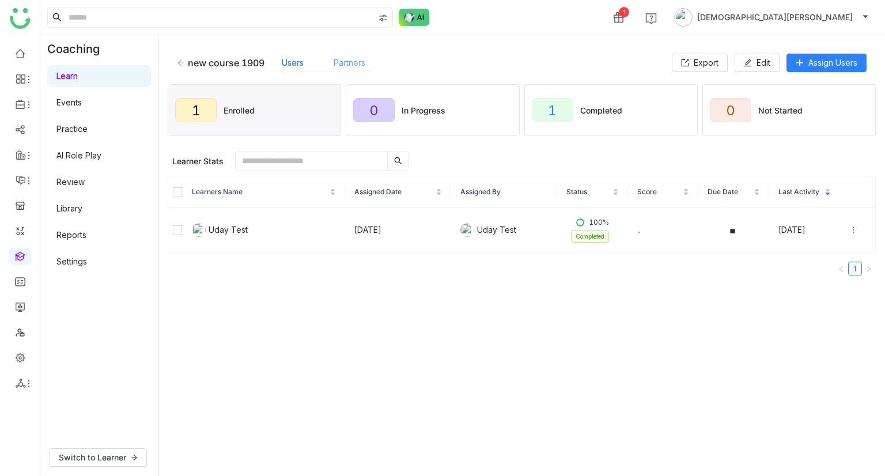
click at [357, 58] on link "Partners" at bounding box center [350, 63] width 32 height 10
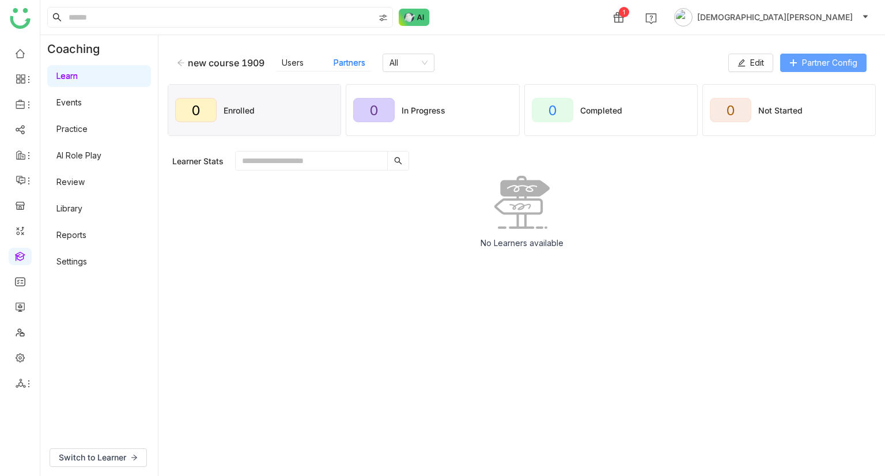
click at [816, 62] on span "Partner Config" at bounding box center [829, 62] width 55 height 13
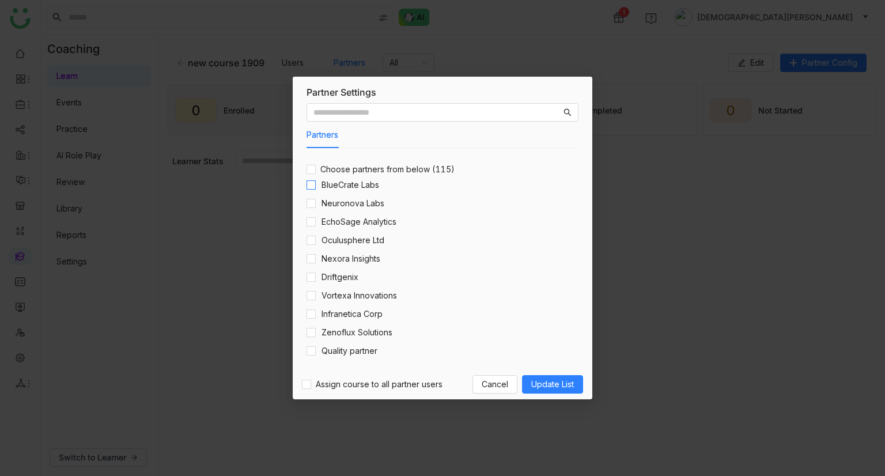
click at [310, 179] on label at bounding box center [310, 185] width 9 height 13
click at [544, 378] on span "Update List" at bounding box center [552, 384] width 43 height 13
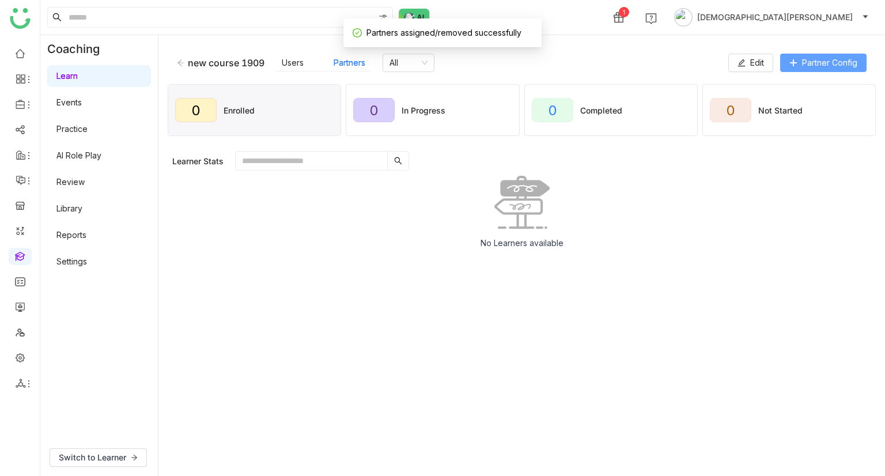
click at [827, 59] on span "Partner Config" at bounding box center [829, 62] width 55 height 13
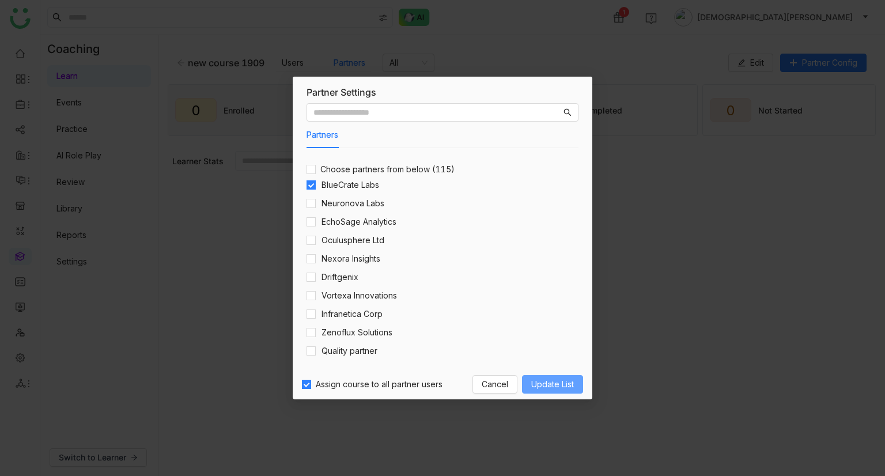
click at [561, 381] on span "Update List" at bounding box center [552, 384] width 43 height 13
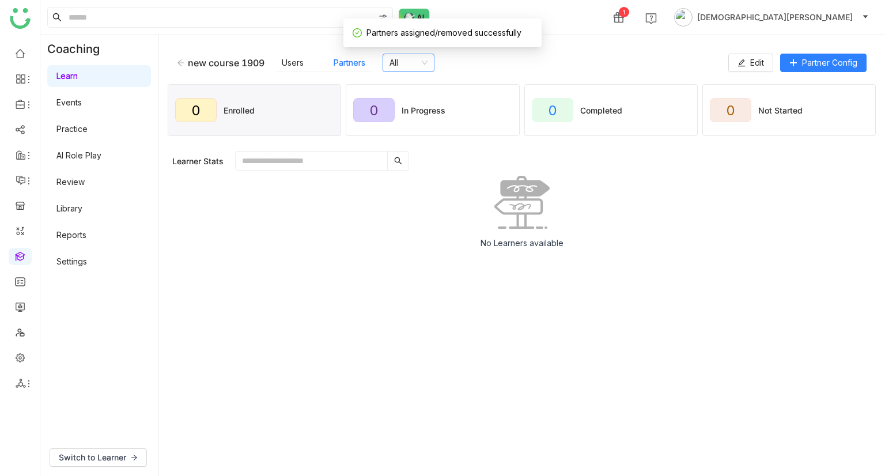
click at [417, 63] on nz-select-item "All" at bounding box center [408, 62] width 38 height 17
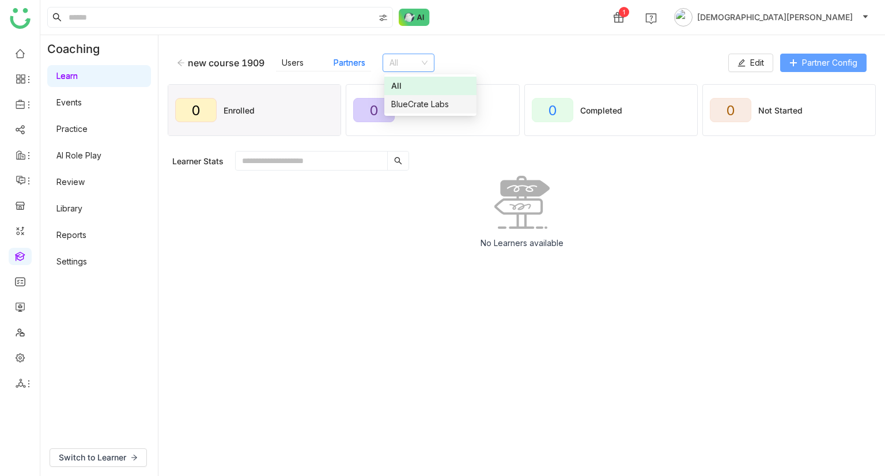
click at [843, 56] on span "Partner Config" at bounding box center [829, 62] width 55 height 13
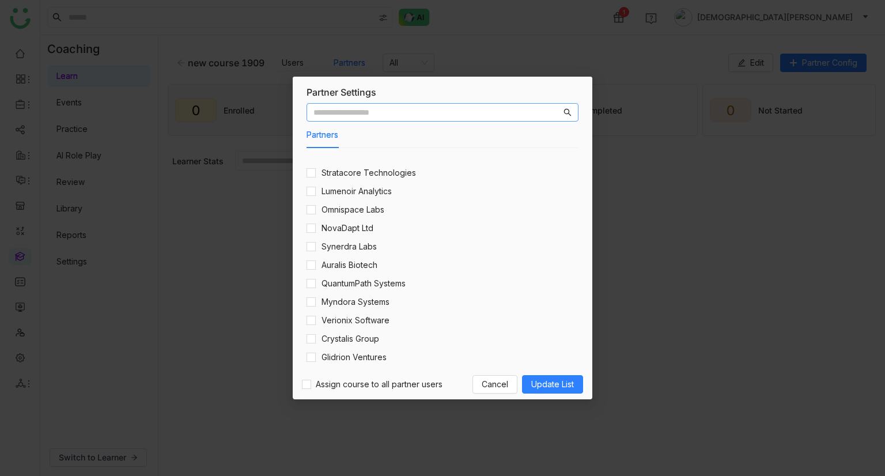
scroll to position [806, 0]
click at [396, 113] on input "text" at bounding box center [437, 112] width 248 height 13
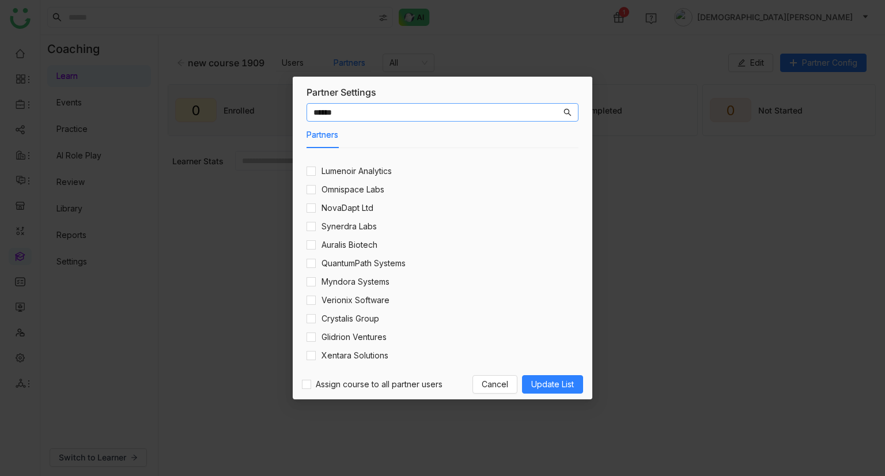
type input "******"
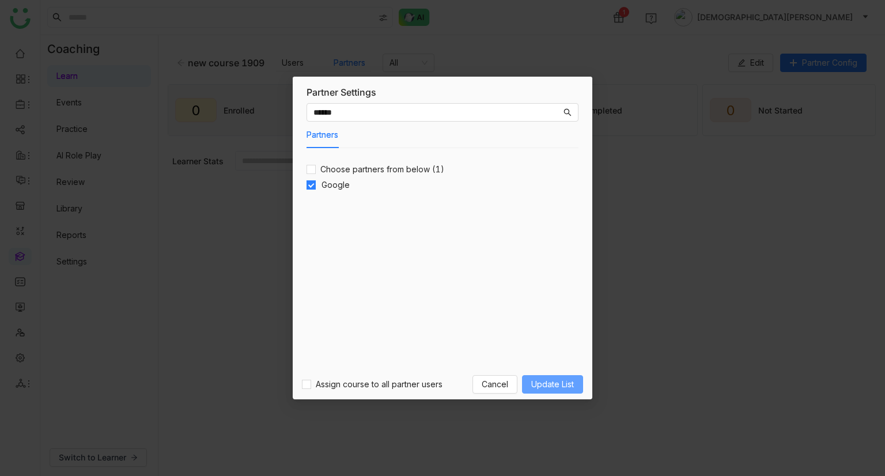
click at [554, 389] on span "Update List" at bounding box center [552, 384] width 43 height 13
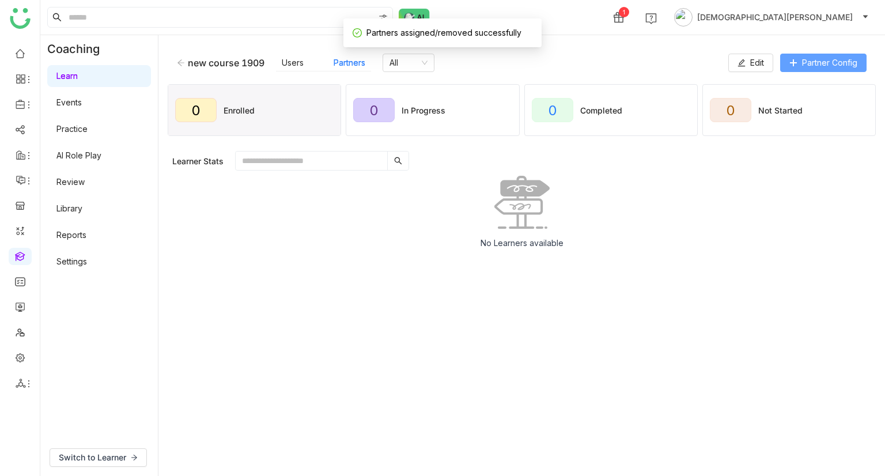
click at [853, 69] on span "Partner Config" at bounding box center [829, 62] width 55 height 13
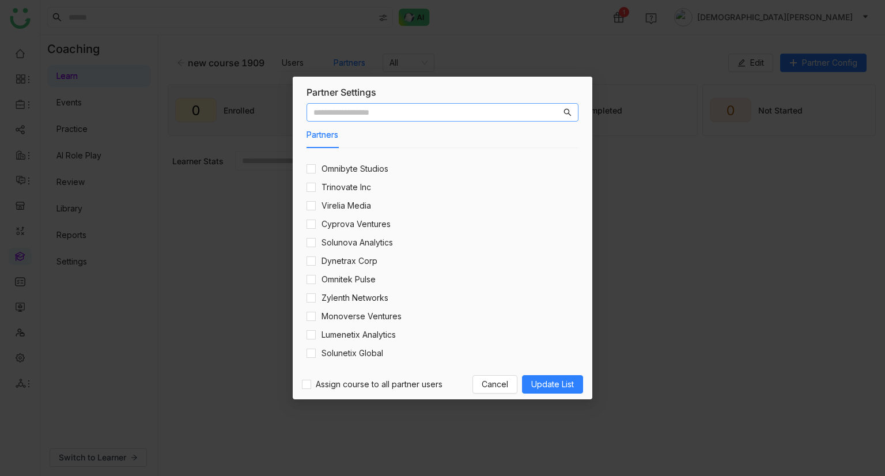
scroll to position [1613, 0]
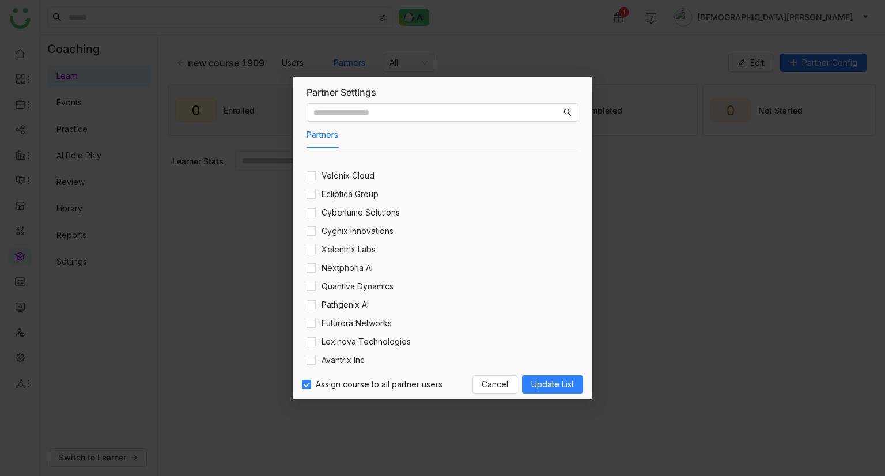
click at [592, 380] on nz-modal-container "Partner Settings Partners Choose partners from below (115) BlueCrate Labs Neuro…" at bounding box center [442, 238] width 885 height 476
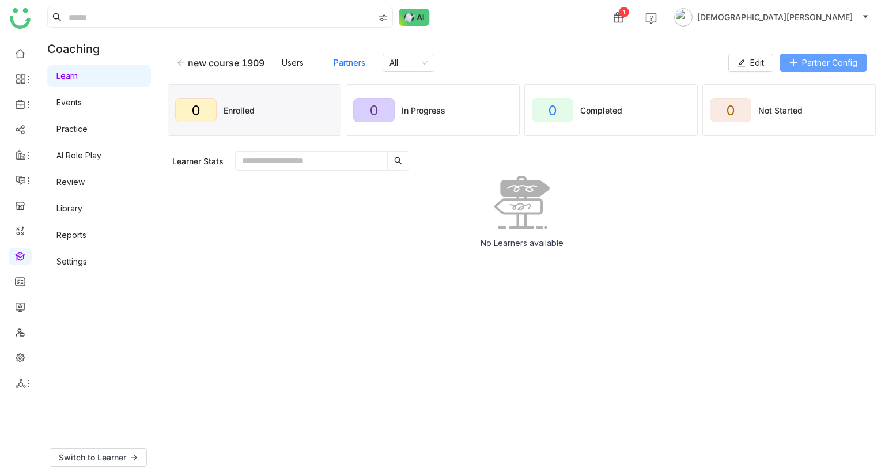
click at [850, 61] on span "Partner Config" at bounding box center [829, 62] width 55 height 13
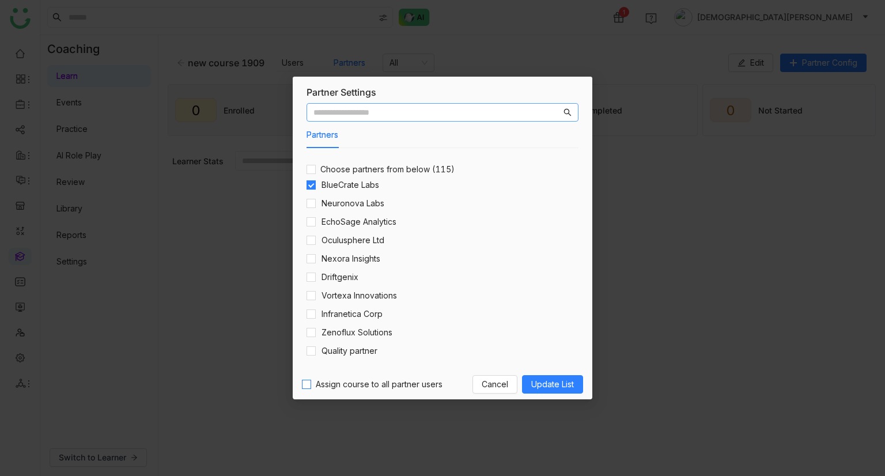
click at [376, 380] on span "Assign course to all partner users" at bounding box center [379, 384] width 136 height 13
click at [544, 382] on span "Update List" at bounding box center [552, 384] width 43 height 13
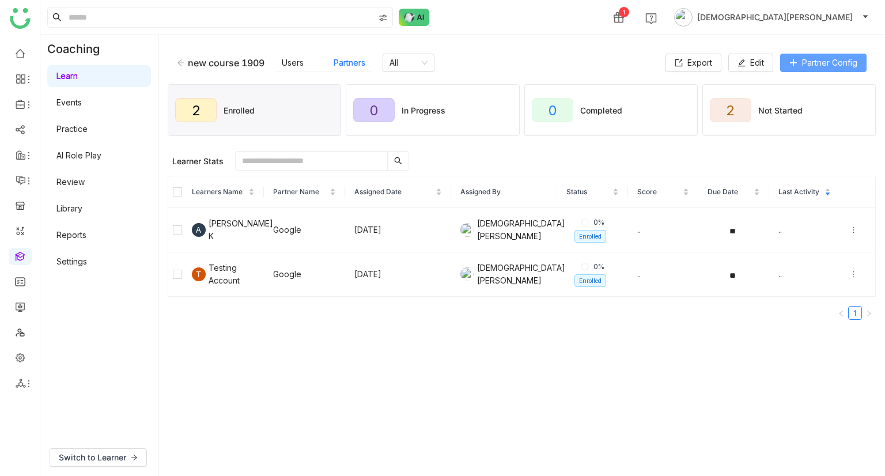
click at [846, 56] on span "Partner Config" at bounding box center [829, 62] width 55 height 13
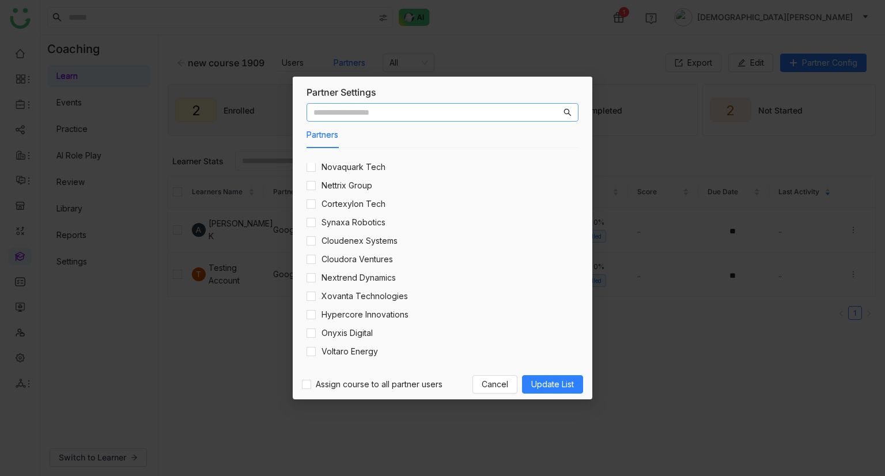
scroll to position [634, 0]
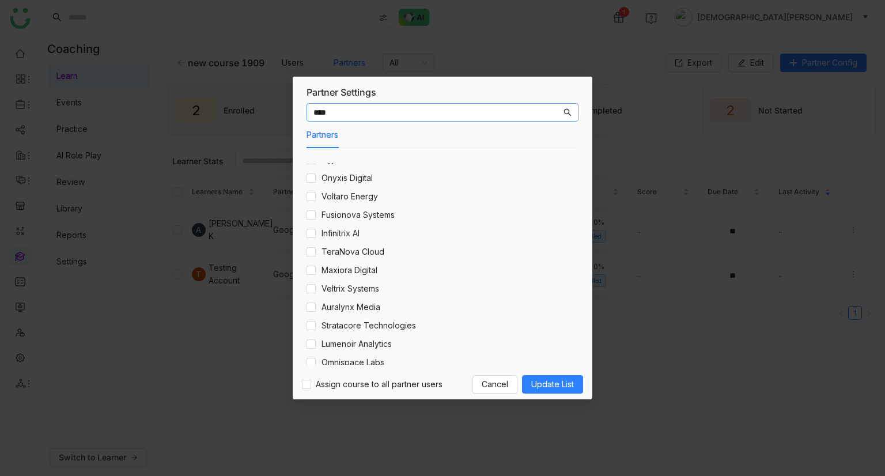
type input "****"
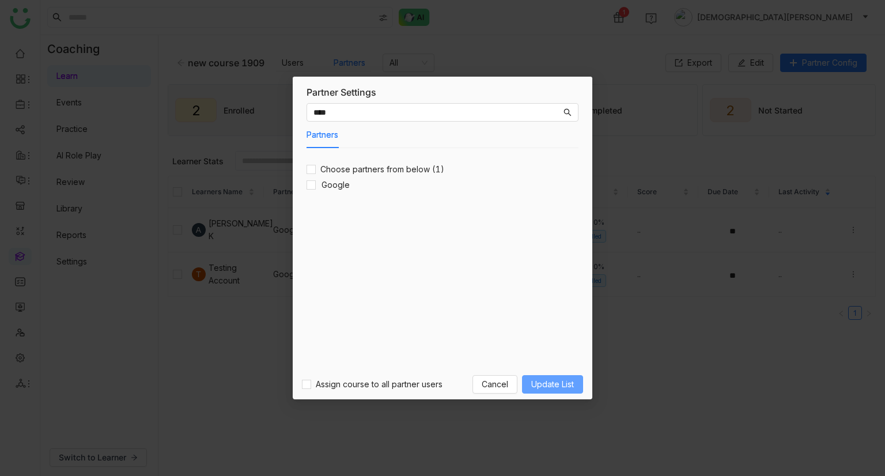
click at [547, 379] on span "Update List" at bounding box center [552, 384] width 43 height 13
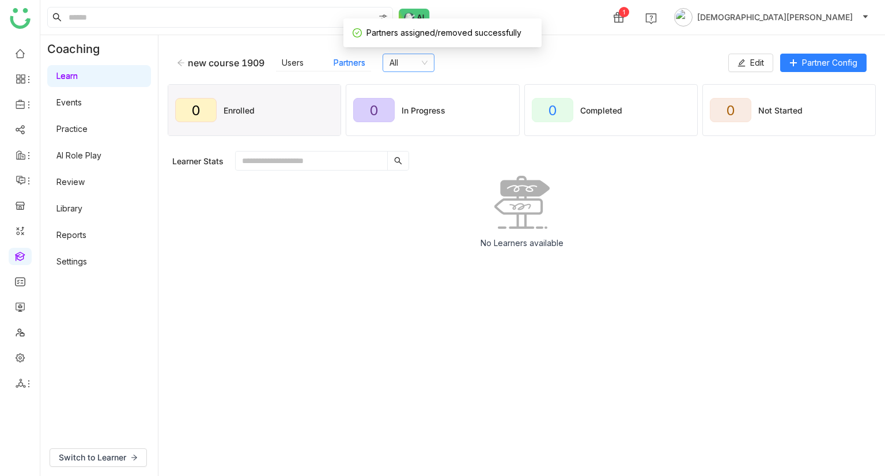
click at [412, 63] on nz-select-item "All" at bounding box center [408, 62] width 38 height 17
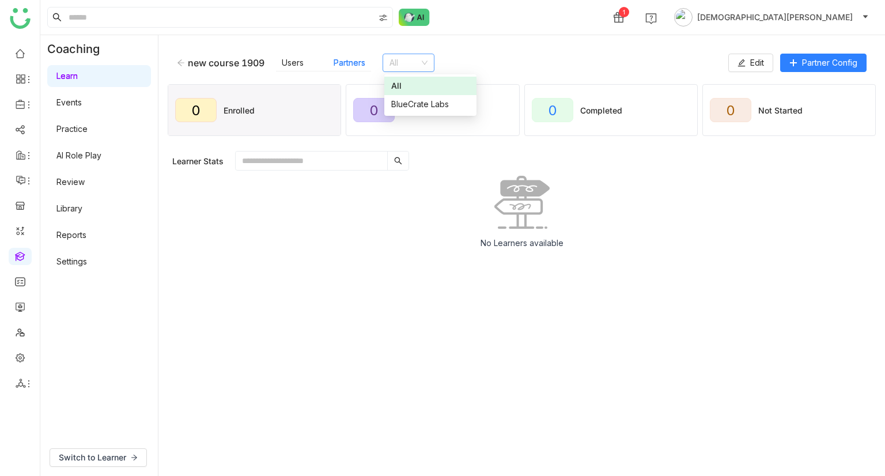
click at [512, 180] on img at bounding box center [521, 202] width 55 height 53
